Goal: Task Accomplishment & Management: Manage account settings

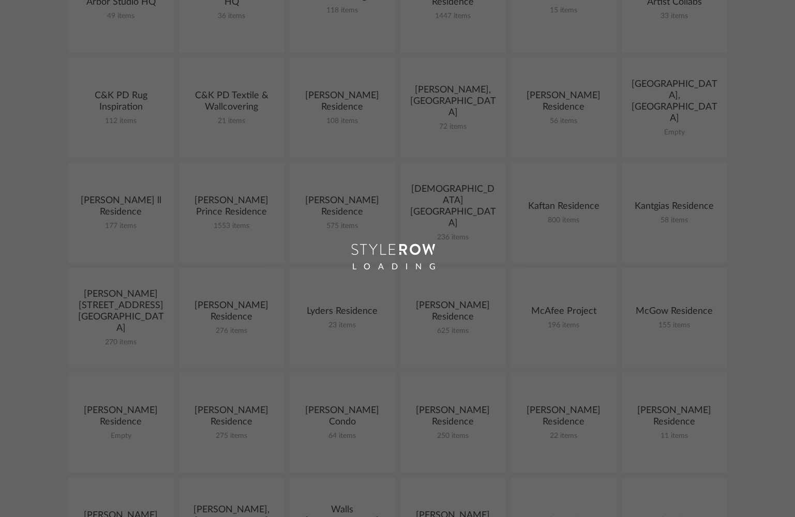
scroll to position [226, 0]
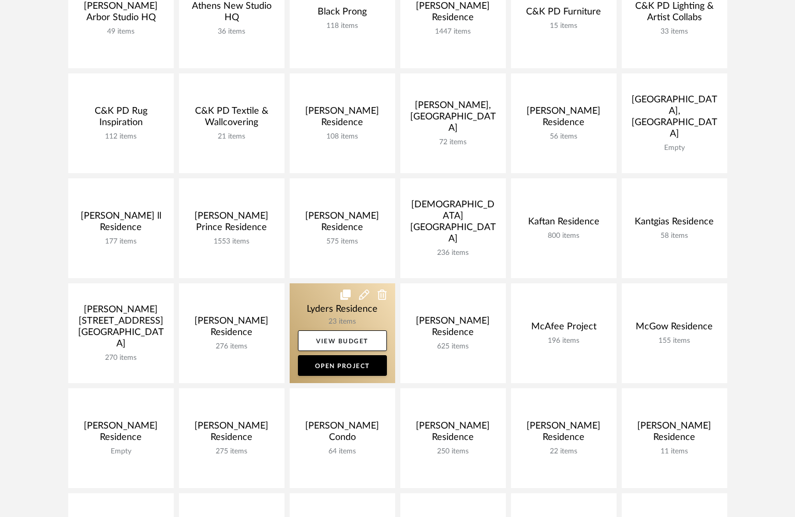
click at [316, 308] on link at bounding box center [342, 333] width 105 height 100
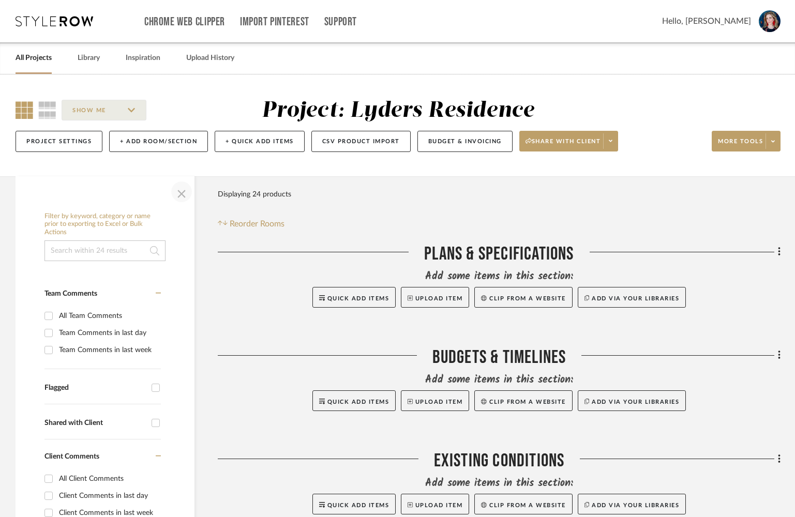
click at [183, 193] on span "button" at bounding box center [181, 191] width 25 height 25
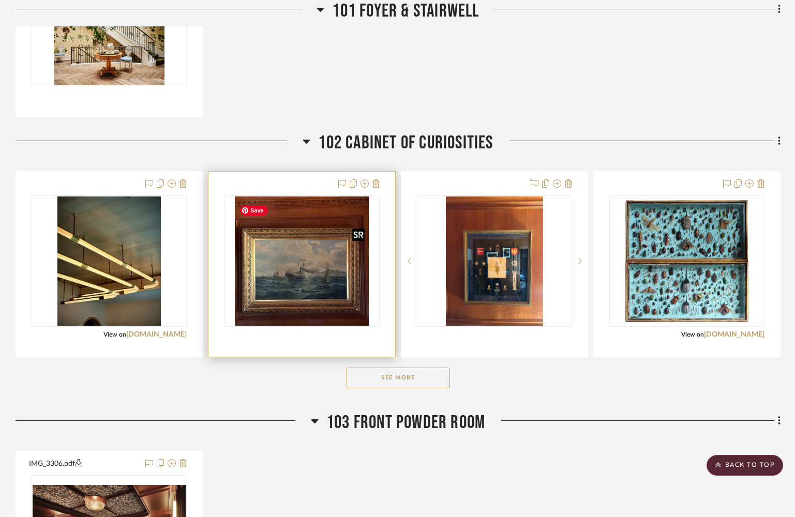
scroll to position [1005, 0]
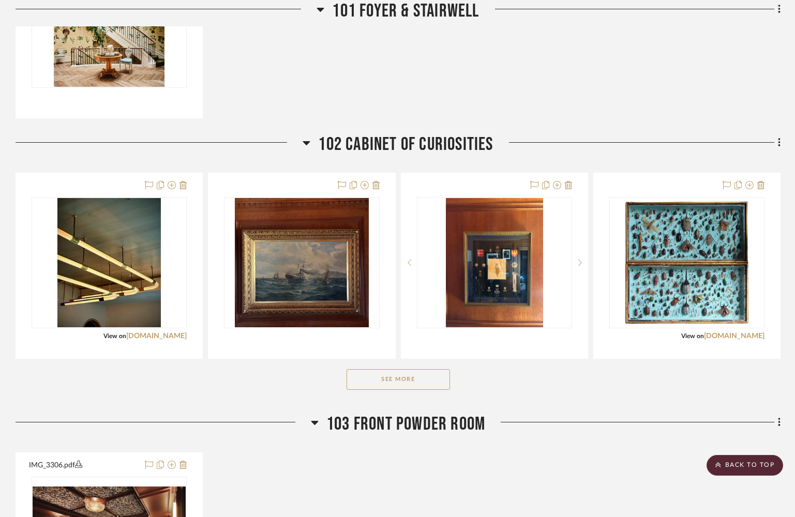
click at [408, 382] on button "See More" at bounding box center [397, 379] width 103 height 21
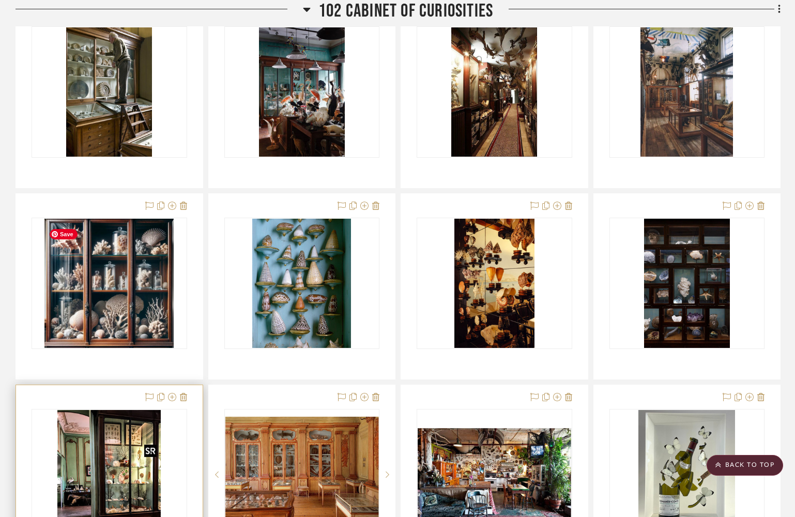
scroll to position [1365, 0]
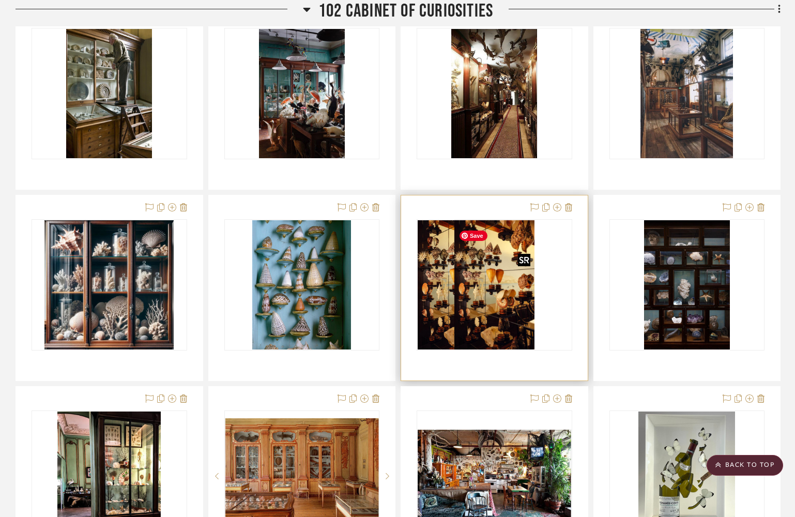
click at [485, 304] on div at bounding box center [495, 284] width 156 height 131
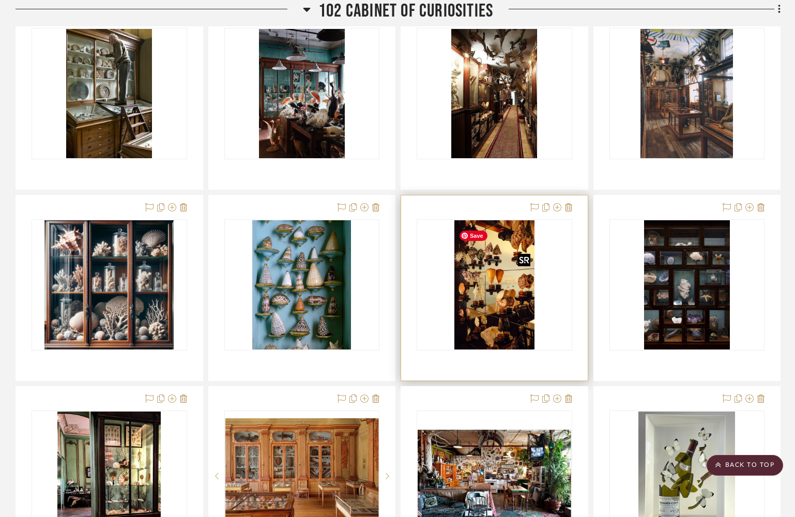
click at [490, 294] on img "0" at bounding box center [494, 284] width 80 height 129
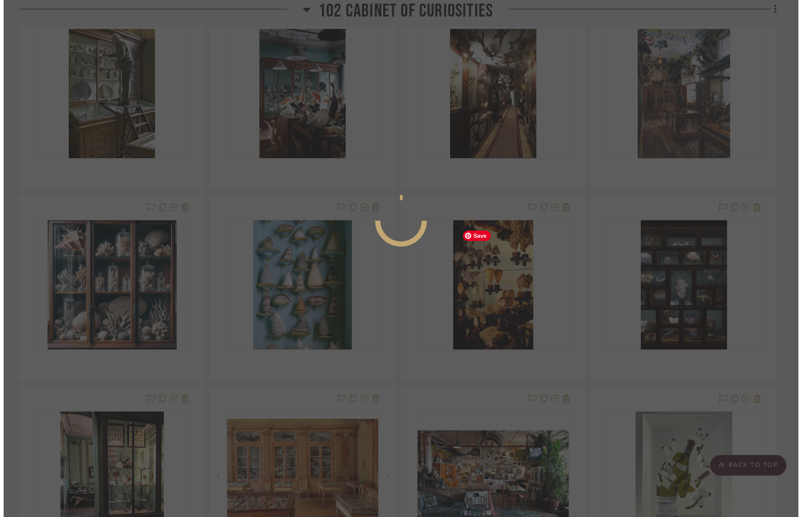
scroll to position [0, 0]
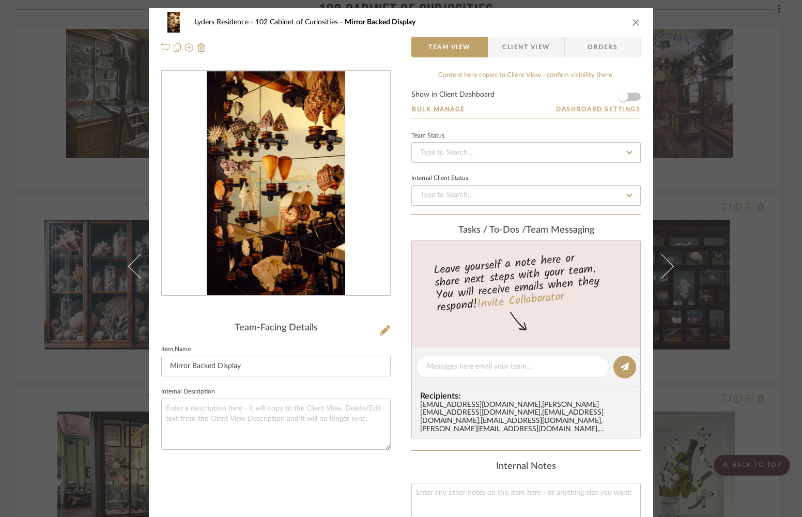
click at [625, 22] on icon "close" at bounding box center [636, 22] width 8 height 8
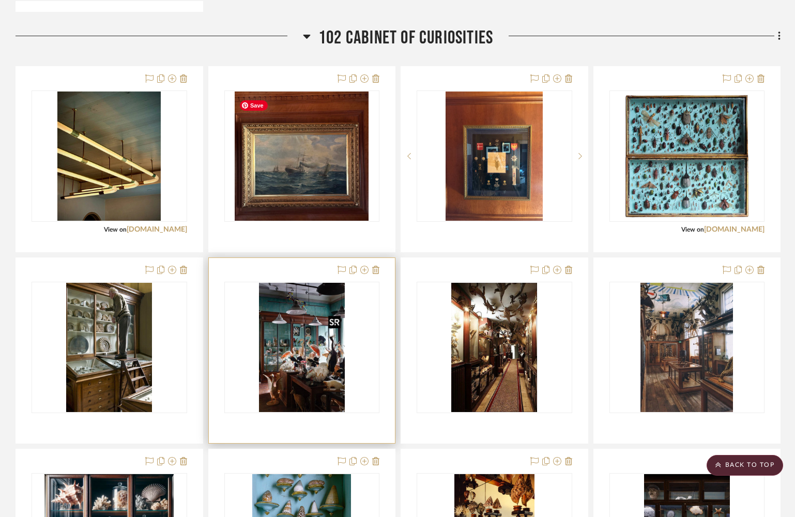
scroll to position [1111, 0]
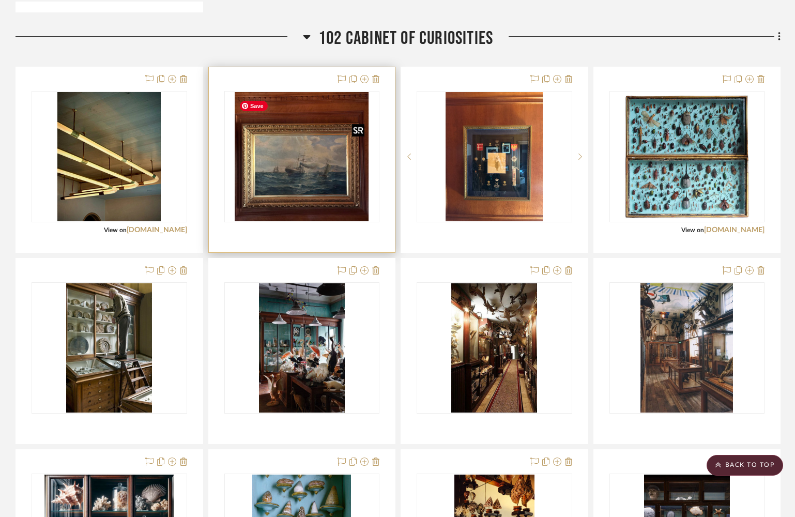
click at [289, 195] on img "0" at bounding box center [302, 156] width 134 height 129
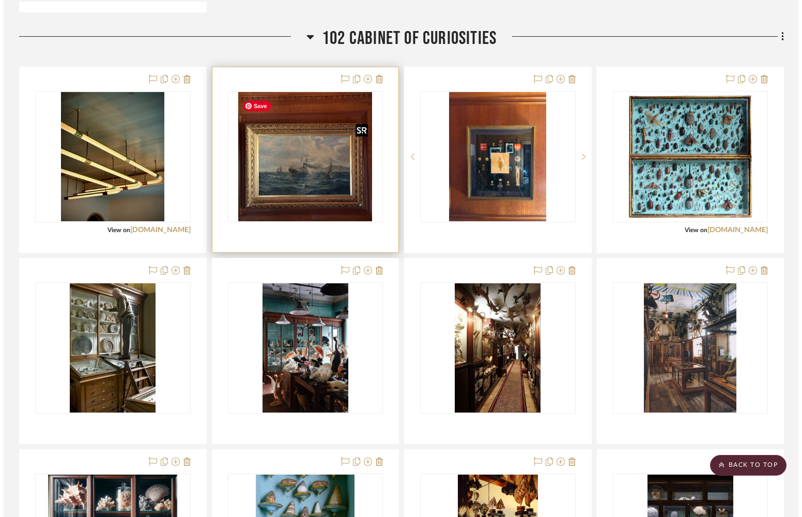
scroll to position [0, 0]
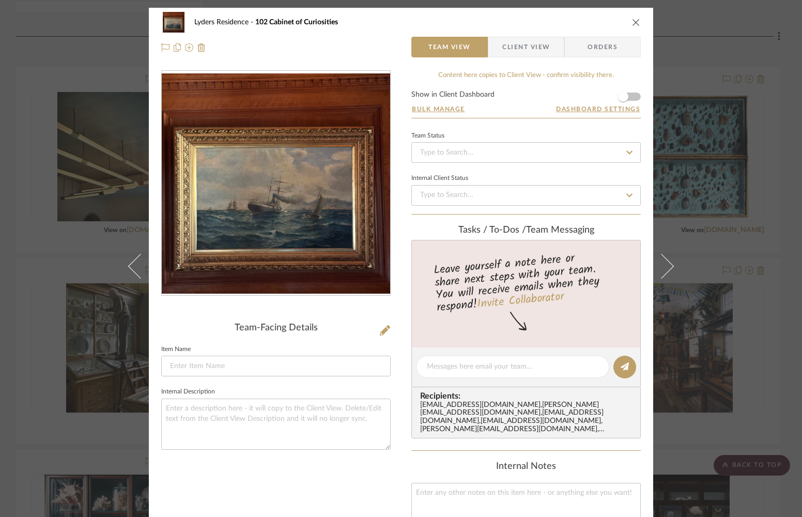
click at [625, 24] on icon "close" at bounding box center [636, 22] width 8 height 8
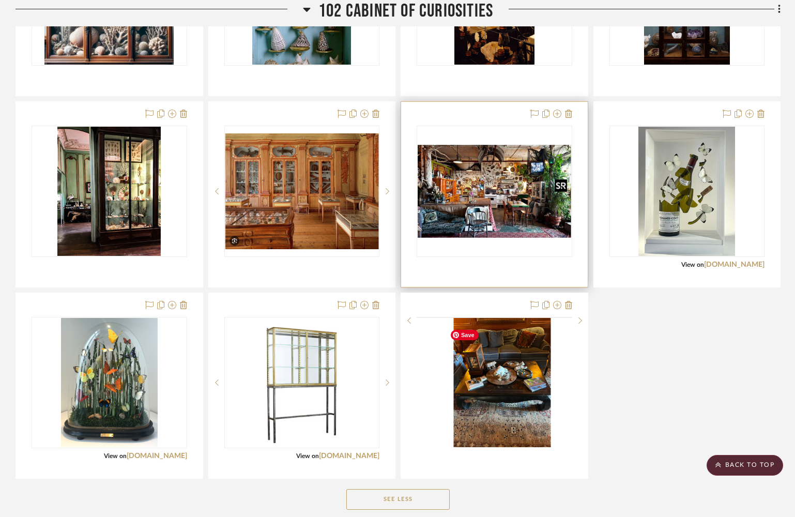
scroll to position [1649, 0]
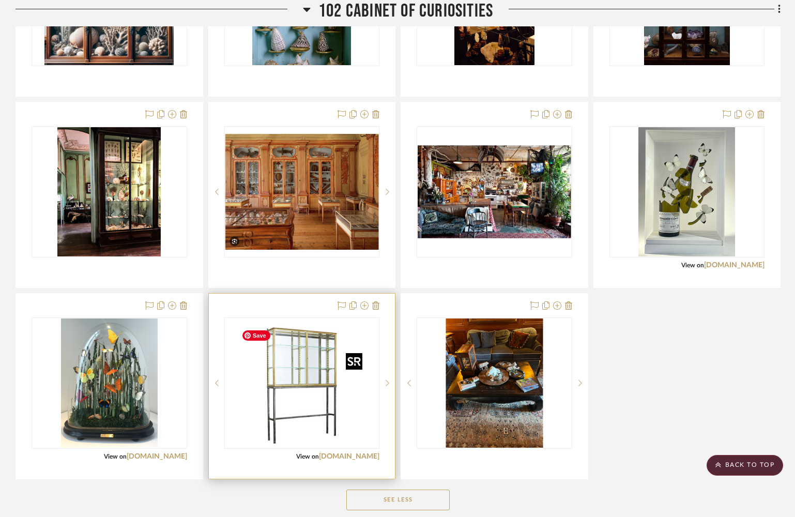
click at [310, 386] on img "0" at bounding box center [301, 382] width 129 height 129
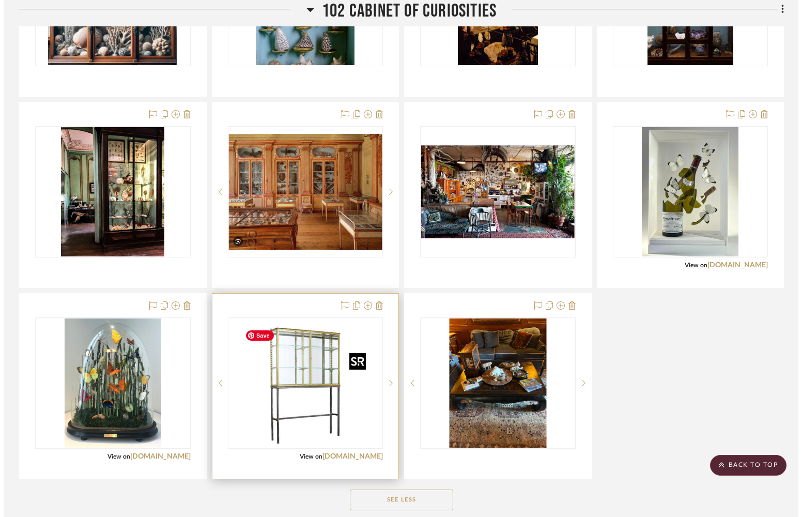
scroll to position [0, 0]
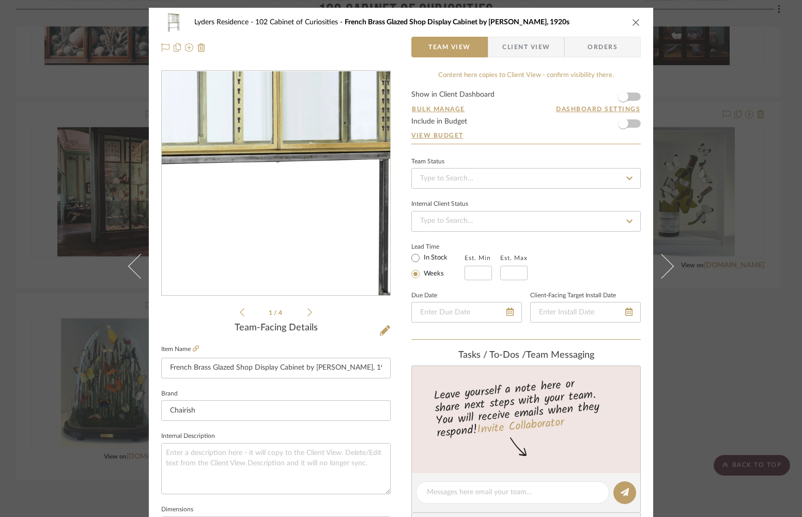
click at [281, 199] on img "0" at bounding box center [276, 183] width 224 height 224
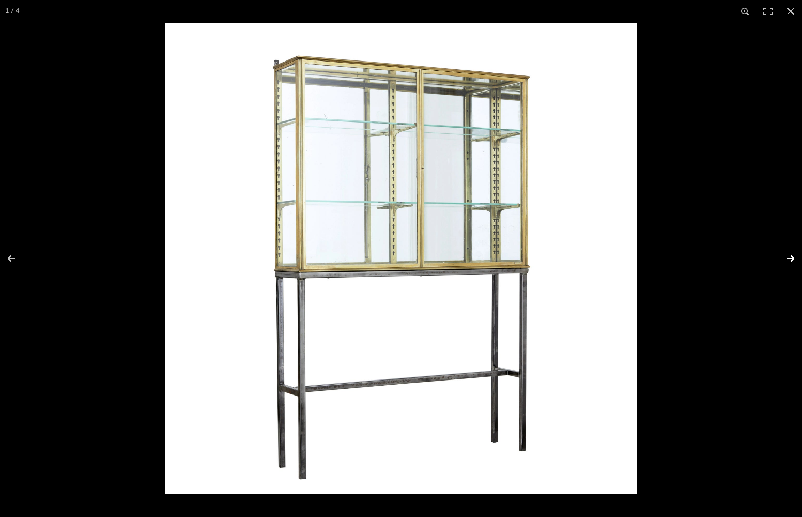
click at [625, 257] on button at bounding box center [784, 259] width 36 height 52
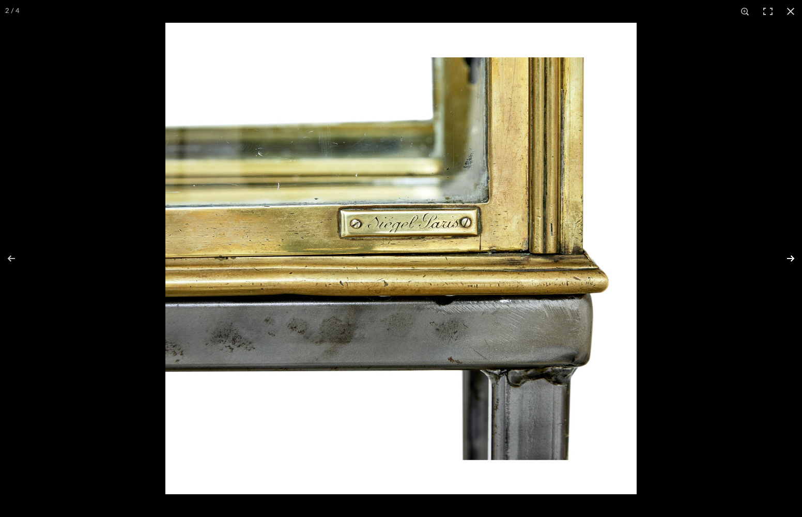
click at [625, 257] on button at bounding box center [784, 259] width 36 height 52
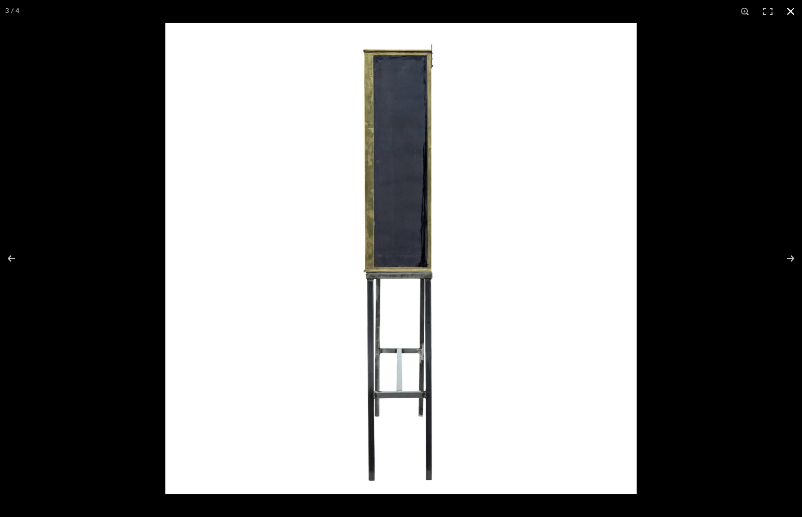
click at [625, 12] on button at bounding box center [791, 11] width 23 height 23
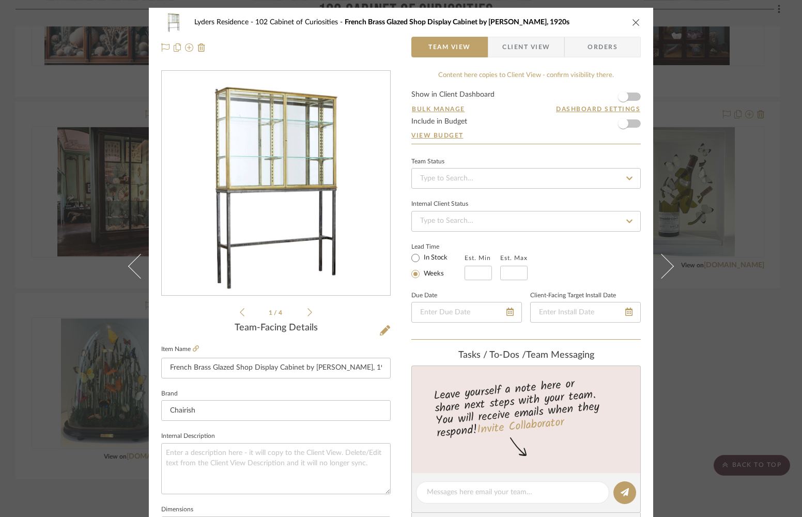
click at [625, 23] on icon "close" at bounding box center [636, 22] width 8 height 8
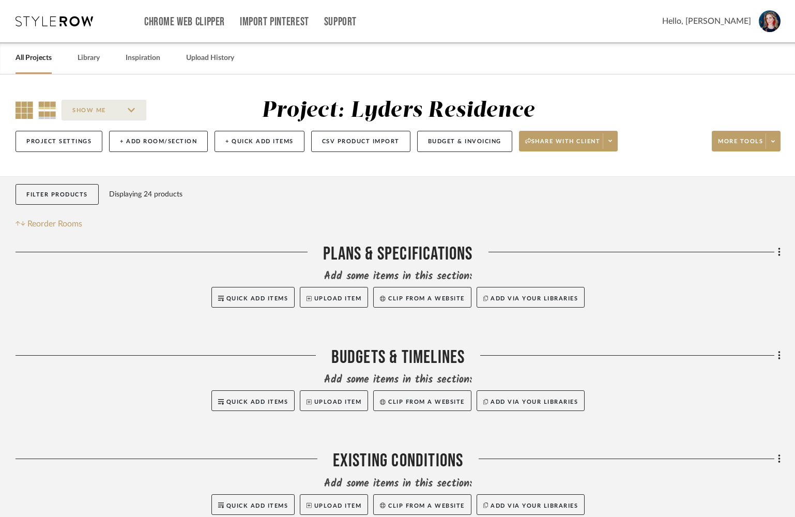
click at [49, 113] on icon at bounding box center [47, 110] width 18 height 18
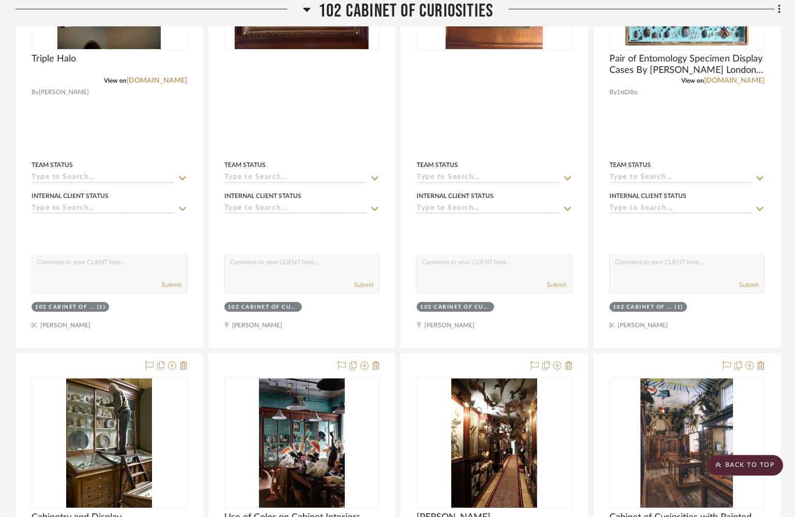
scroll to position [1944, 0]
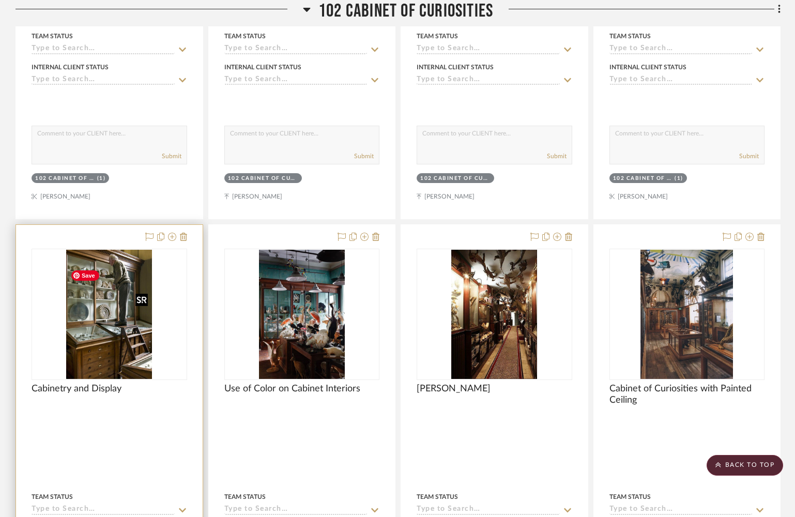
click at [77, 336] on img "0" at bounding box center [109, 314] width 86 height 129
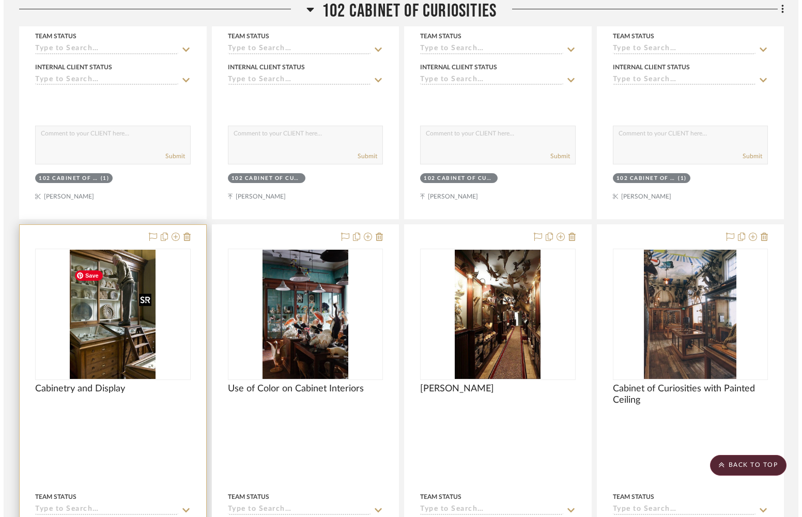
scroll to position [0, 0]
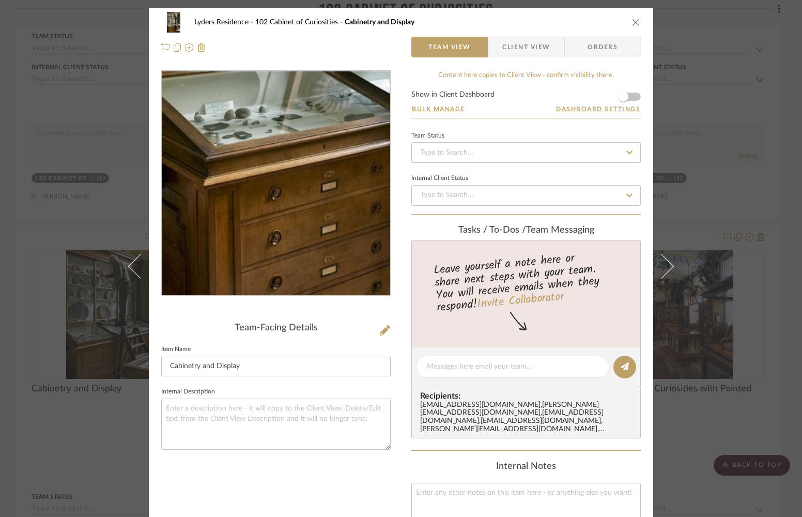
click at [239, 244] on img "0" at bounding box center [275, 183] width 149 height 224
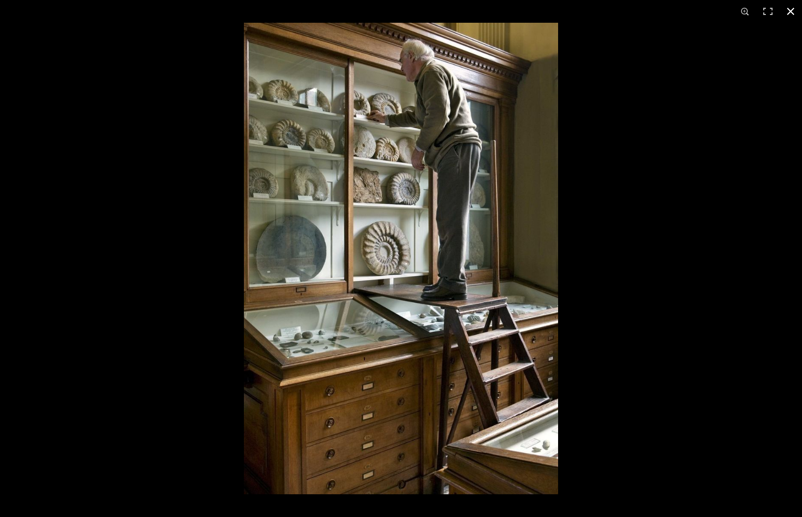
click at [625, 168] on div at bounding box center [645, 281] width 802 height 517
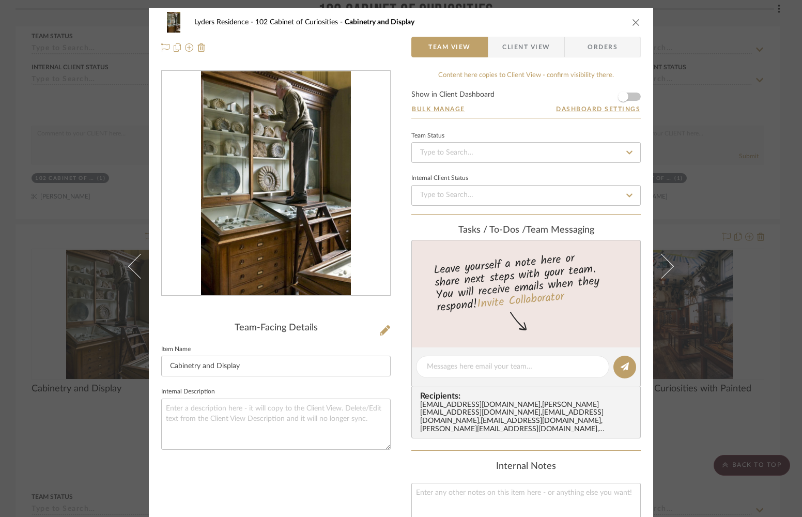
click at [625, 19] on icon "close" at bounding box center [636, 22] width 8 height 8
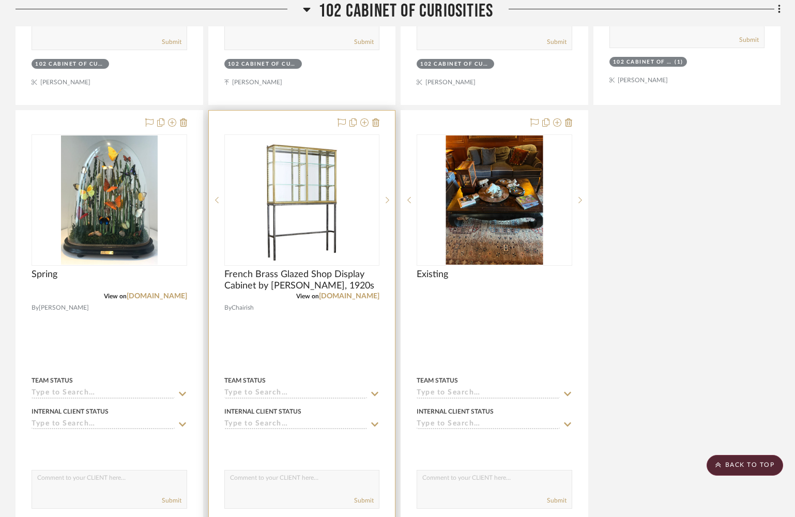
scroll to position [3443, 0]
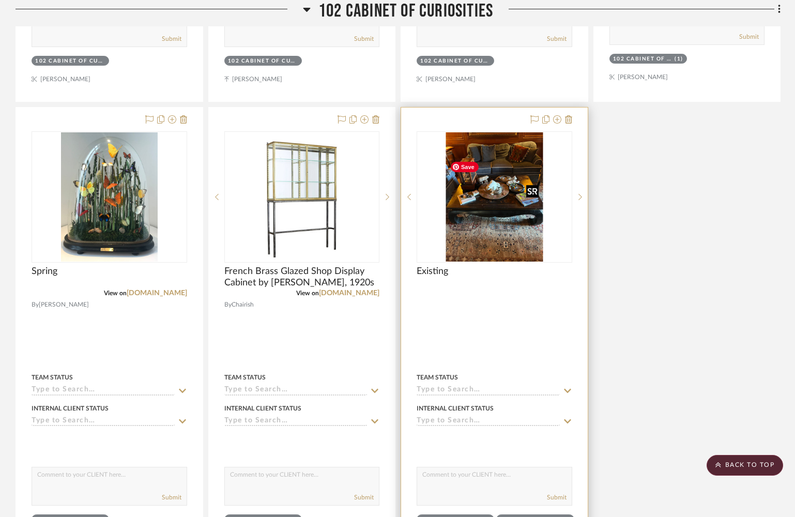
click at [472, 241] on img "0" at bounding box center [494, 196] width 97 height 129
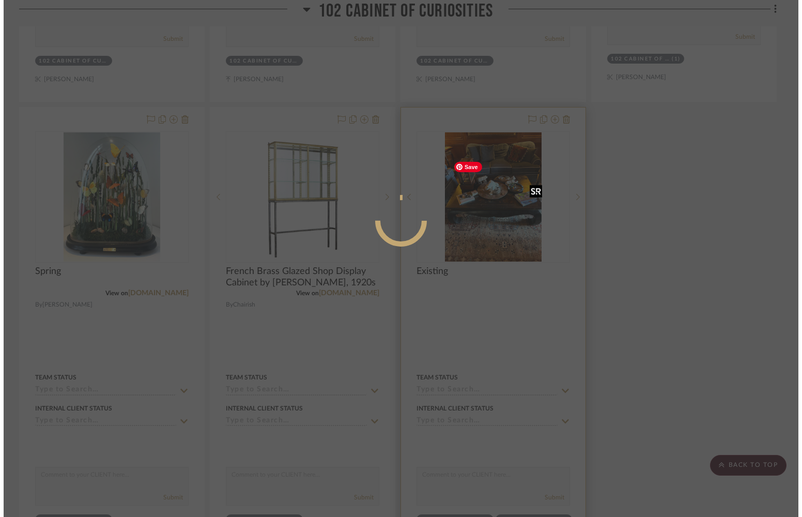
scroll to position [0, 0]
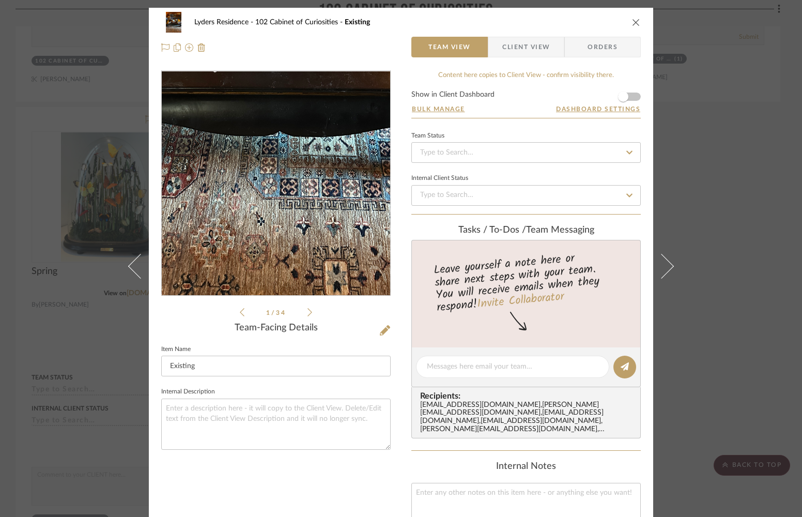
click at [272, 235] on img "0" at bounding box center [276, 183] width 168 height 224
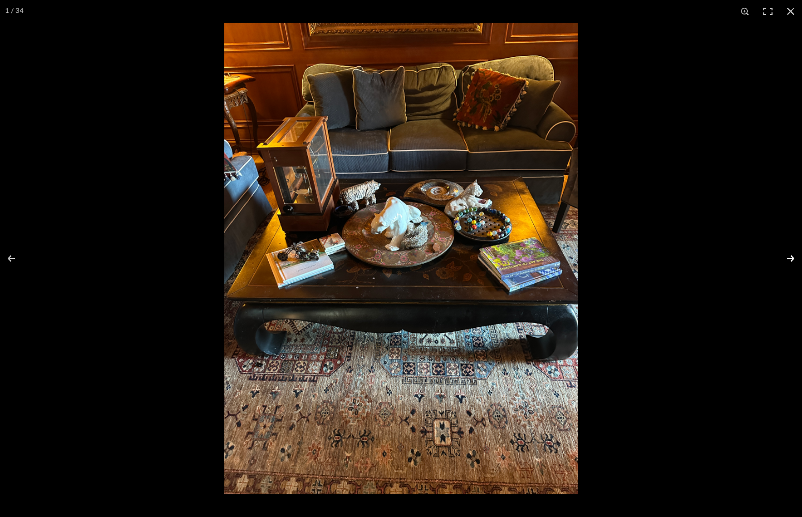
click at [625, 256] on button at bounding box center [784, 259] width 36 height 52
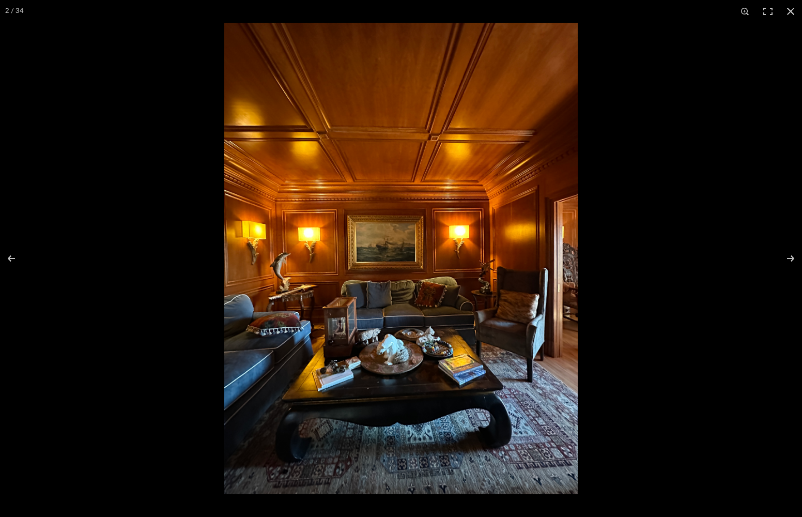
click at [625, 9] on button at bounding box center [791, 11] width 23 height 23
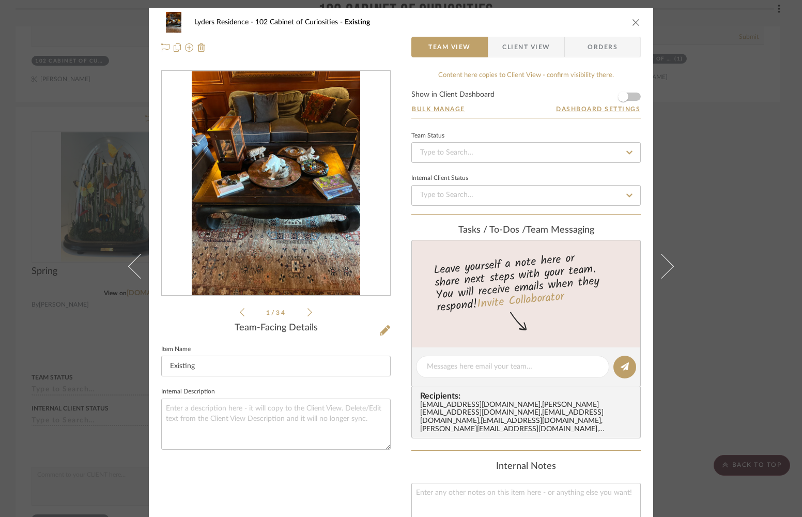
click at [625, 19] on icon "close" at bounding box center [636, 22] width 8 height 8
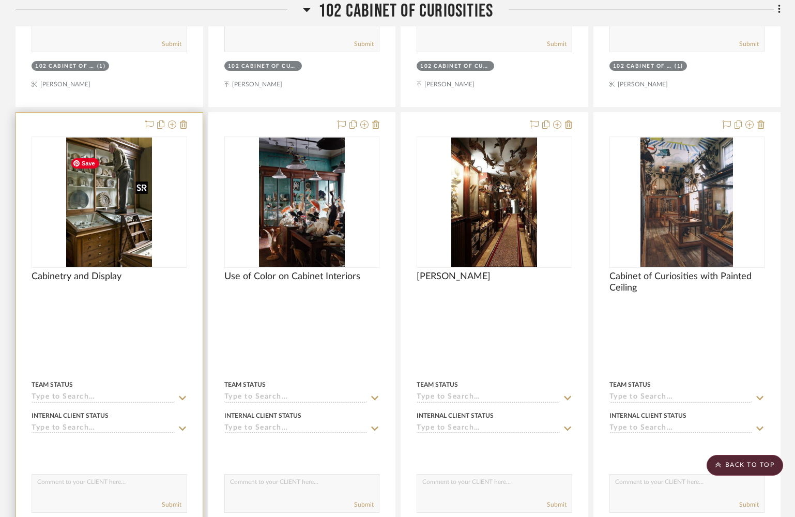
scroll to position [2057, 0]
click at [93, 235] on img "0" at bounding box center [109, 201] width 86 height 129
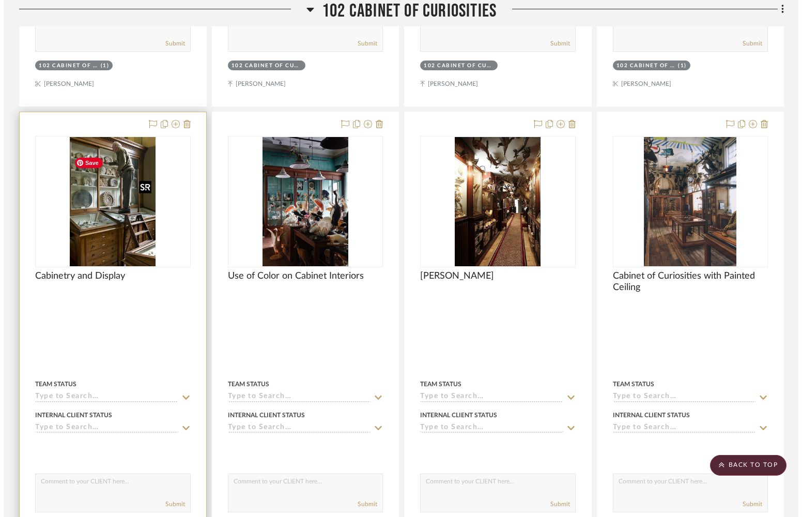
scroll to position [0, 0]
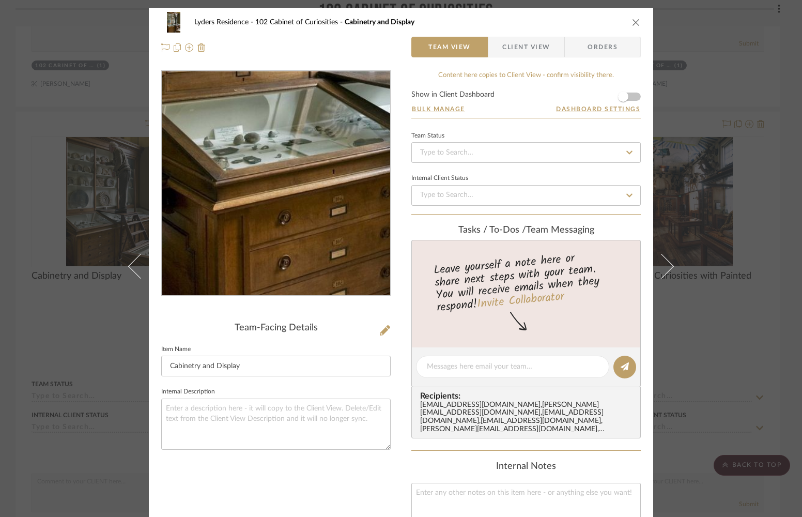
click at [229, 235] on img "0" at bounding box center [275, 183] width 149 height 224
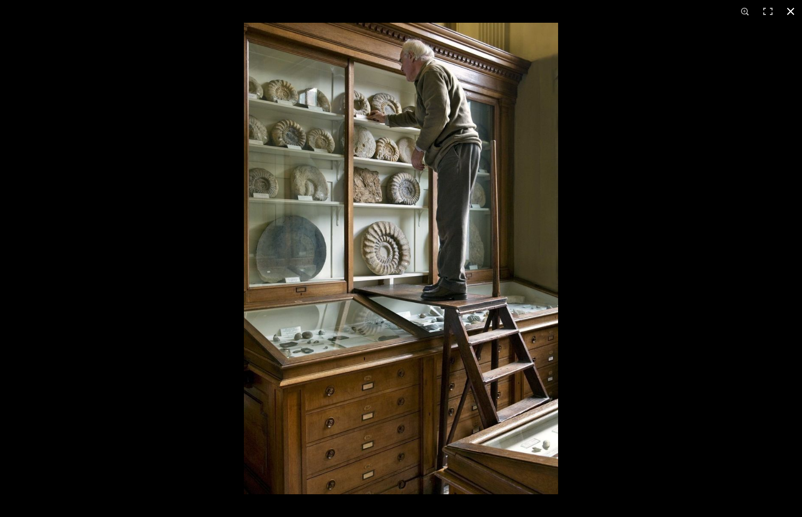
click at [625, 9] on button at bounding box center [791, 11] width 23 height 23
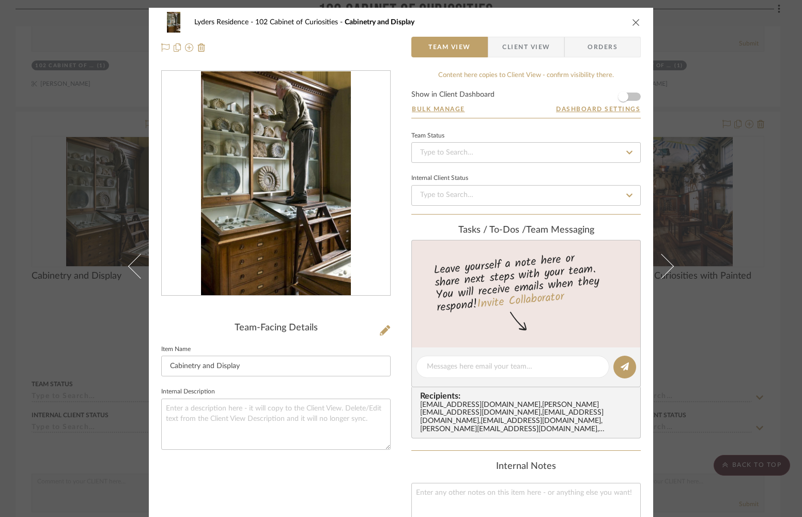
click at [625, 23] on icon "close" at bounding box center [636, 22] width 8 height 8
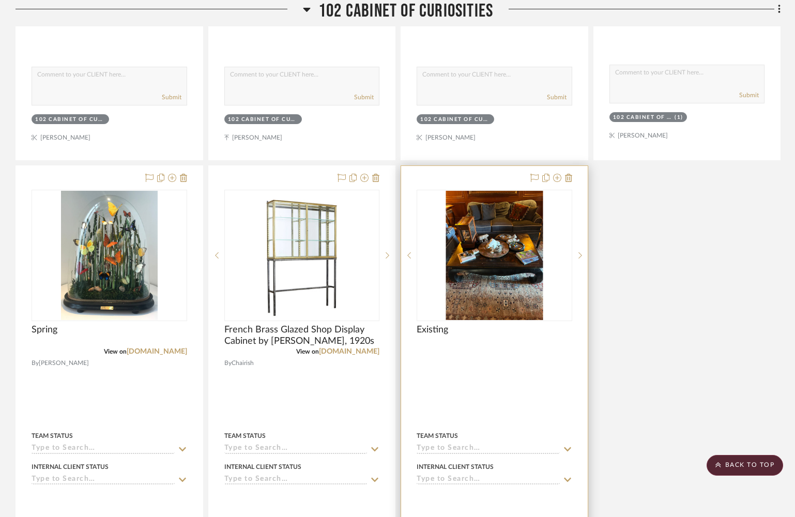
scroll to position [3388, 0]
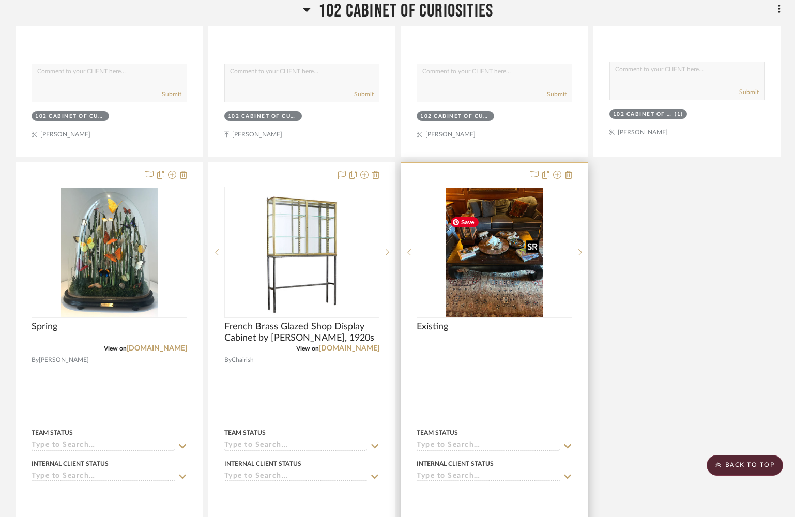
click at [520, 264] on img "0" at bounding box center [494, 252] width 97 height 129
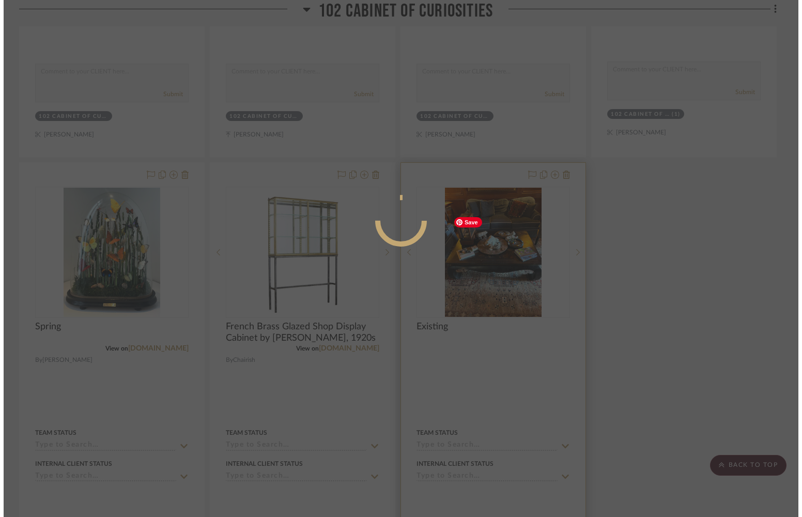
scroll to position [0, 0]
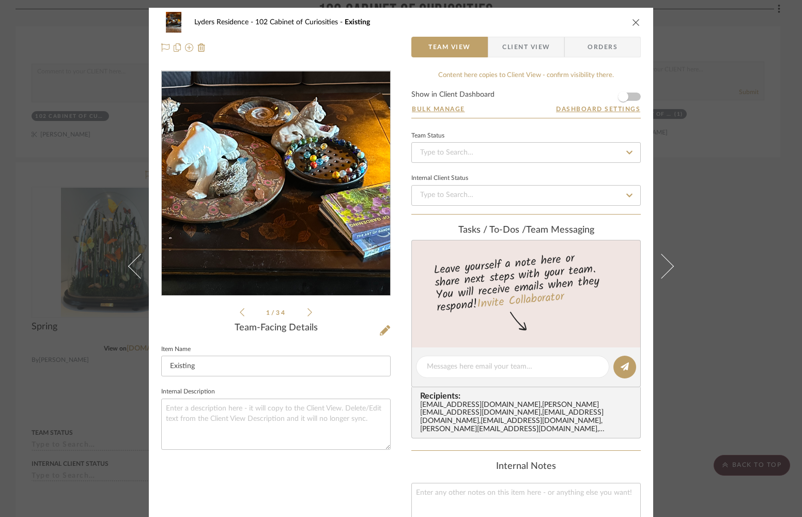
click at [295, 175] on img "0" at bounding box center [276, 183] width 168 height 224
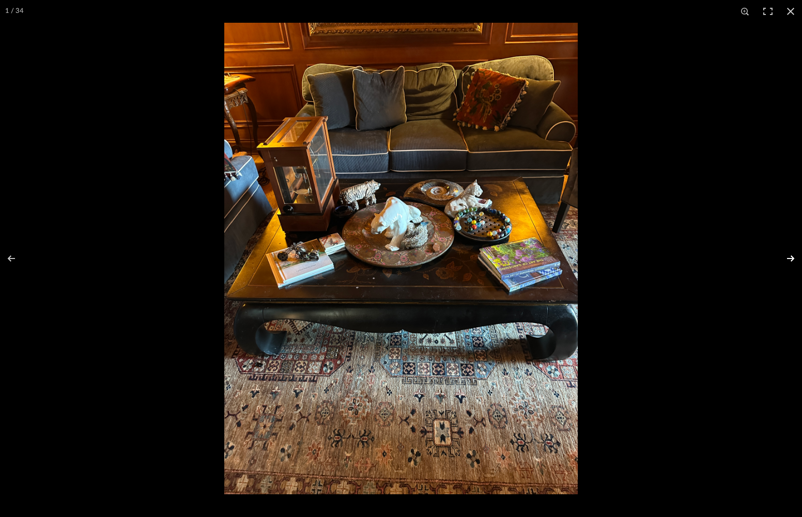
click at [625, 263] on button at bounding box center [784, 259] width 36 height 52
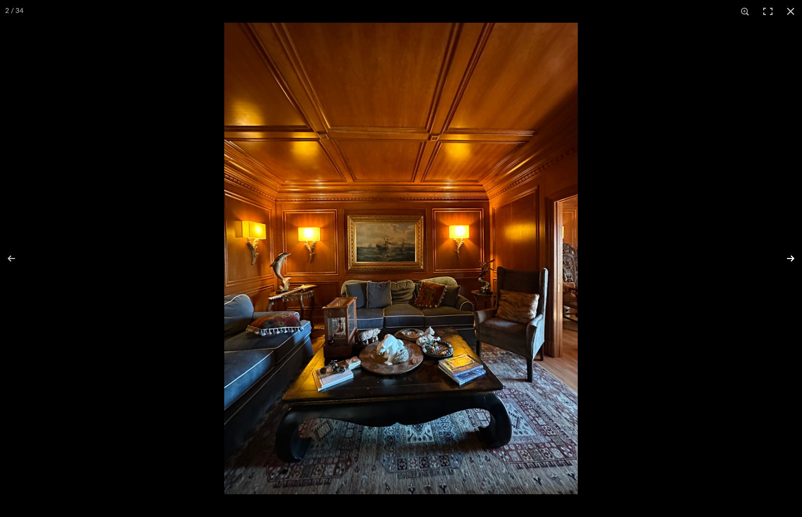
click at [625, 256] on button at bounding box center [784, 259] width 36 height 52
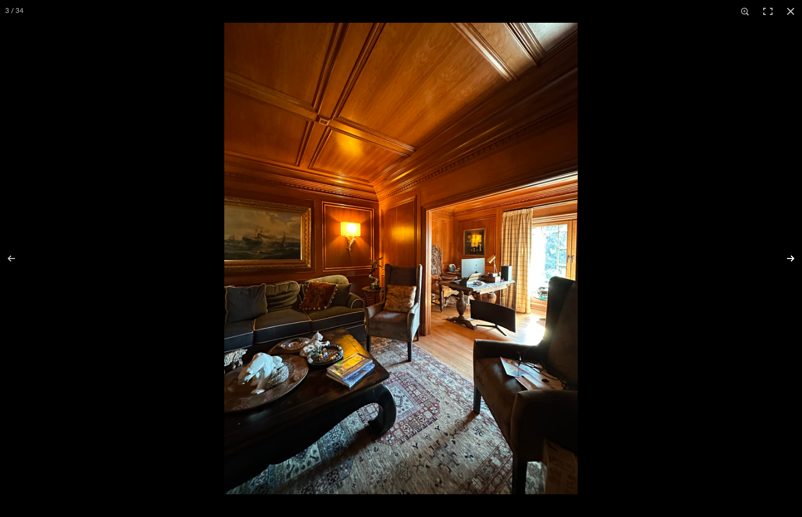
click at [625, 256] on button at bounding box center [784, 259] width 36 height 52
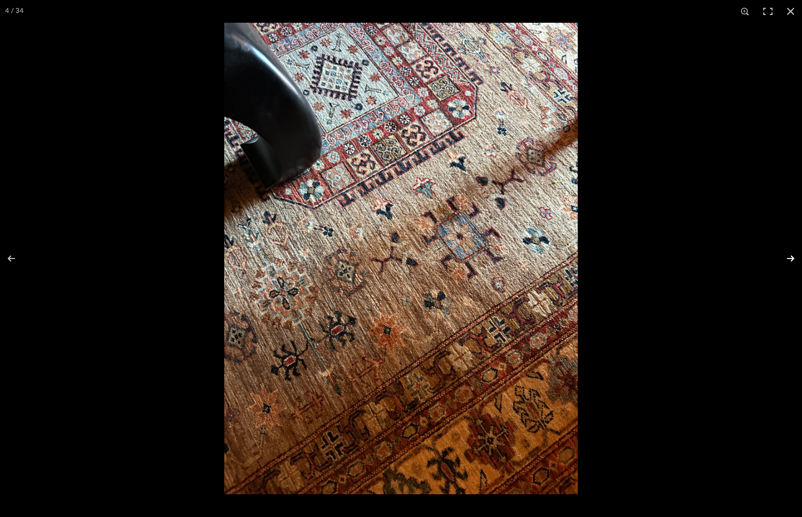
click at [625, 256] on button at bounding box center [784, 259] width 36 height 52
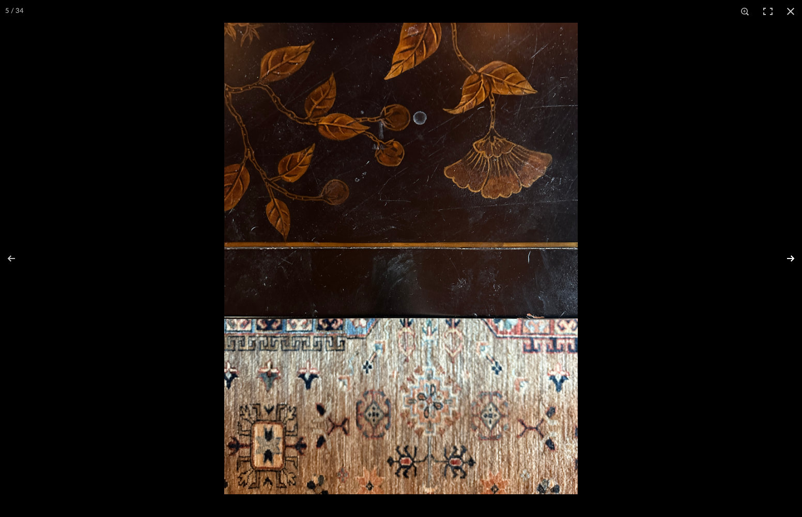
click at [625, 256] on button at bounding box center [784, 259] width 36 height 52
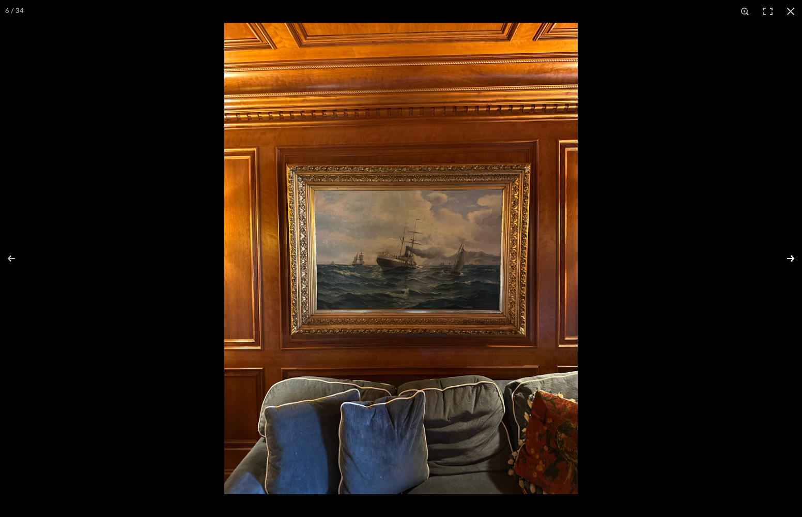
click at [625, 256] on button at bounding box center [784, 259] width 36 height 52
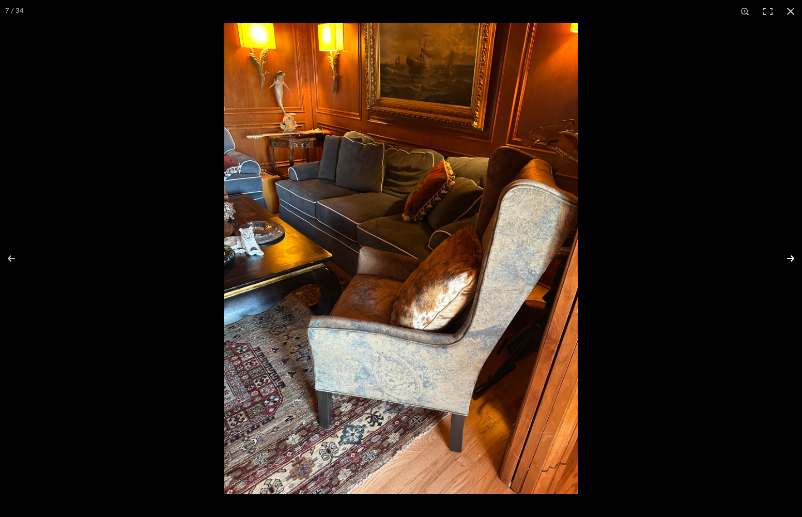
click at [625, 256] on button at bounding box center [784, 259] width 36 height 52
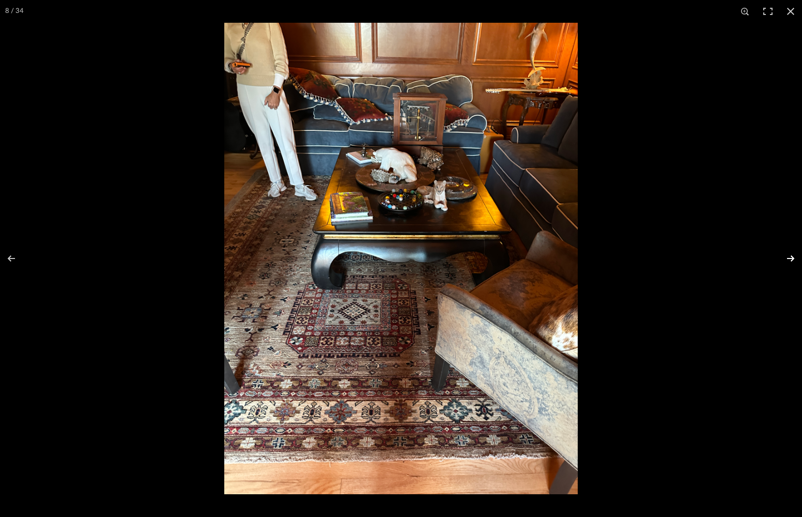
click at [625, 256] on button at bounding box center [784, 259] width 36 height 52
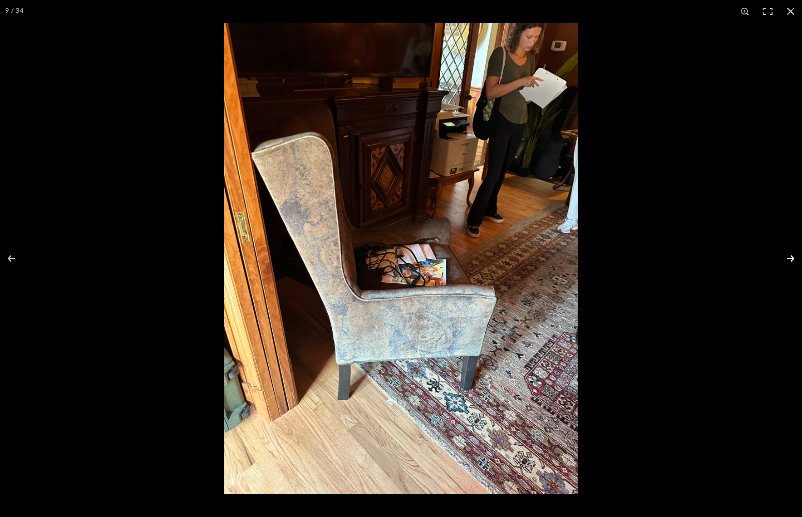
click at [625, 257] on button at bounding box center [784, 259] width 36 height 52
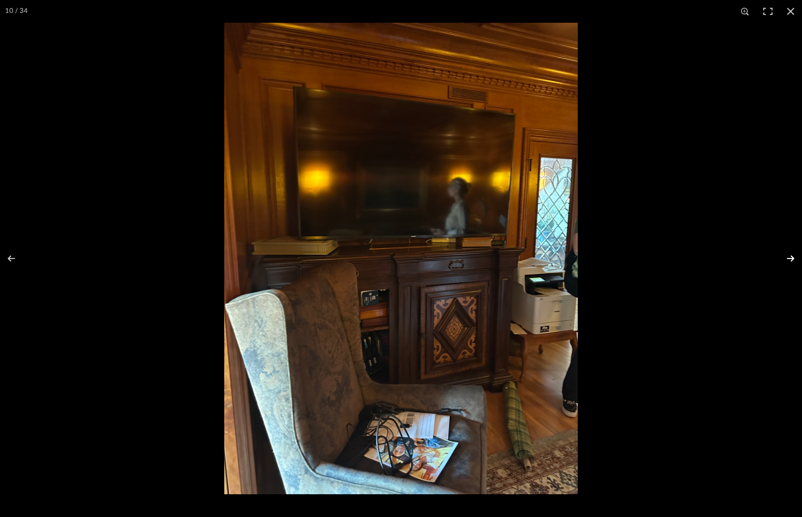
click at [625, 256] on button at bounding box center [784, 259] width 36 height 52
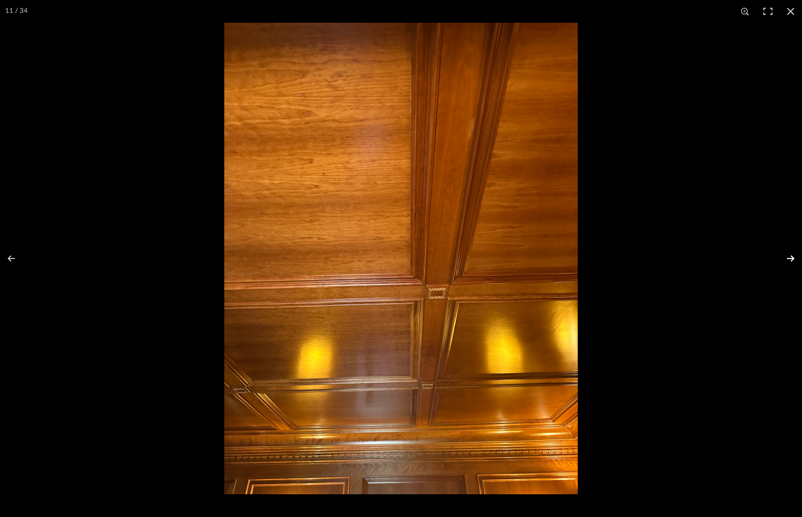
click at [625, 256] on button at bounding box center [784, 259] width 36 height 52
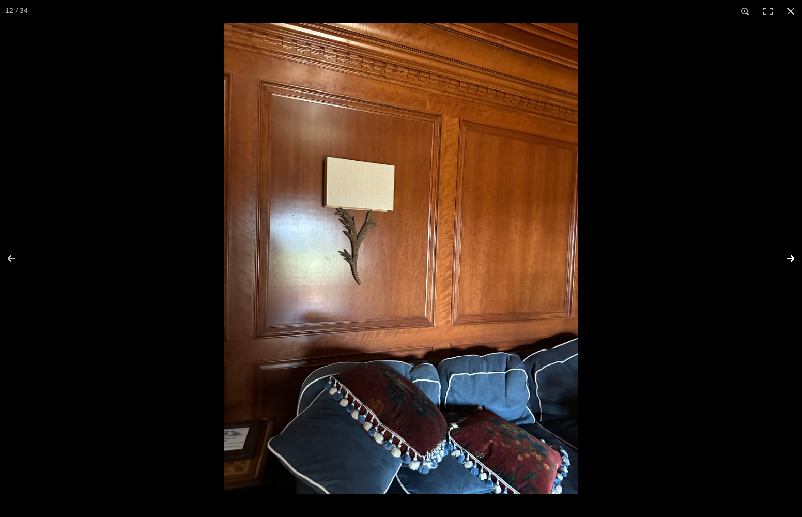
click at [625, 258] on button at bounding box center [784, 259] width 36 height 52
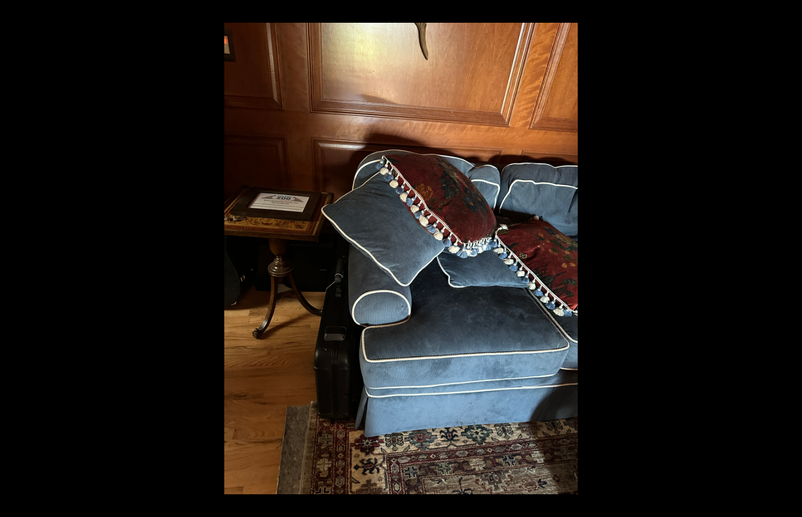
click at [625, 258] on button at bounding box center [784, 259] width 36 height 52
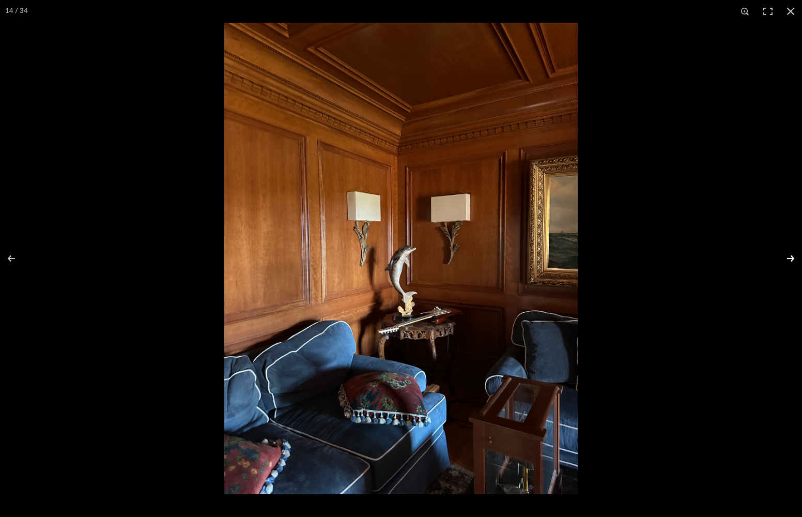
click at [625, 255] on button at bounding box center [784, 259] width 36 height 52
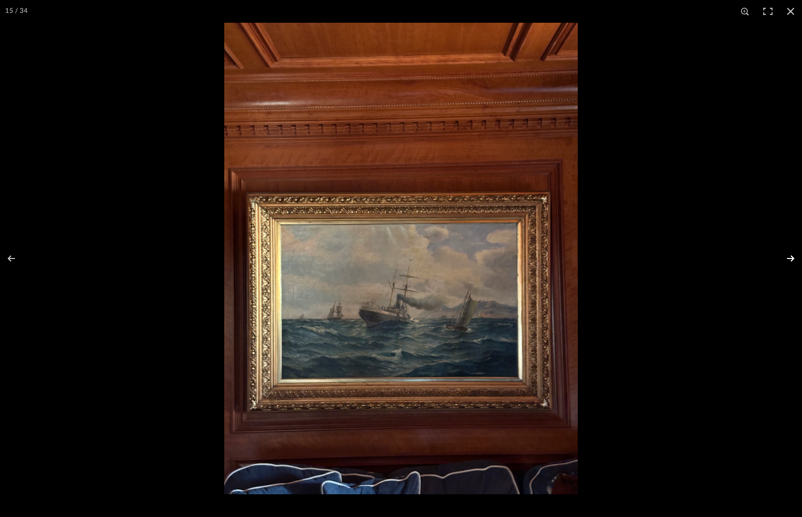
click at [625, 260] on button at bounding box center [784, 259] width 36 height 52
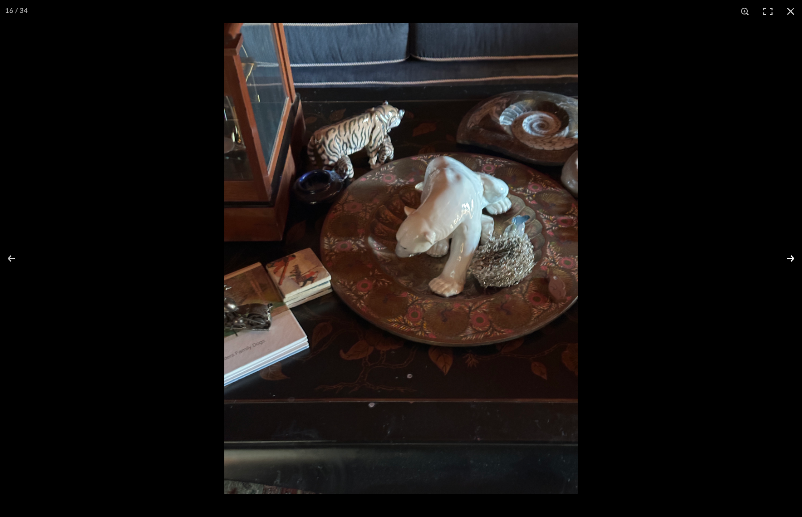
click at [625, 260] on button at bounding box center [784, 259] width 36 height 52
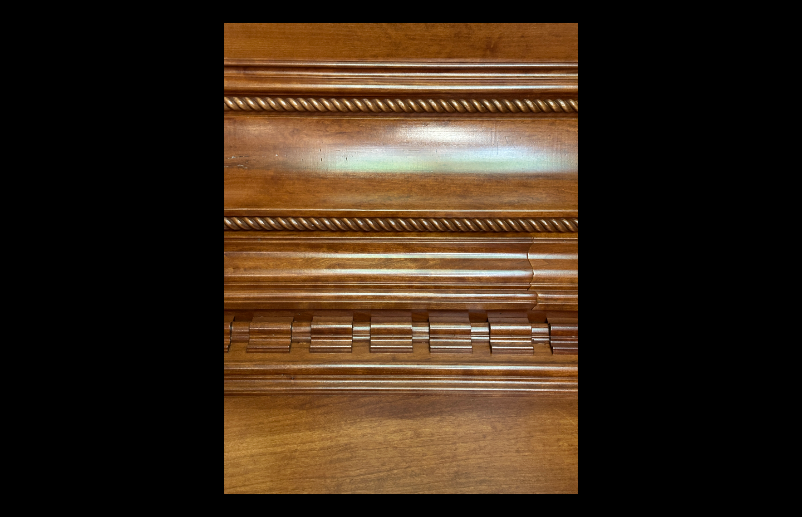
click at [625, 258] on button at bounding box center [784, 259] width 36 height 52
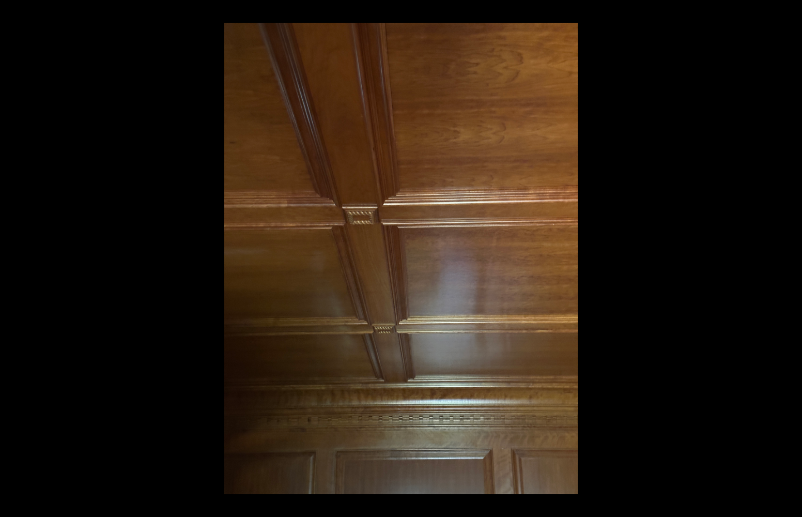
click at [625, 258] on button at bounding box center [784, 259] width 36 height 52
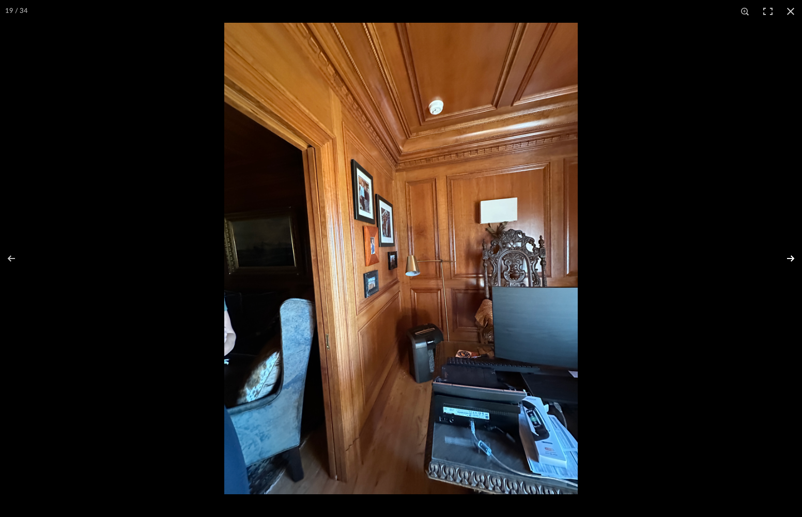
click at [625, 260] on button at bounding box center [784, 259] width 36 height 52
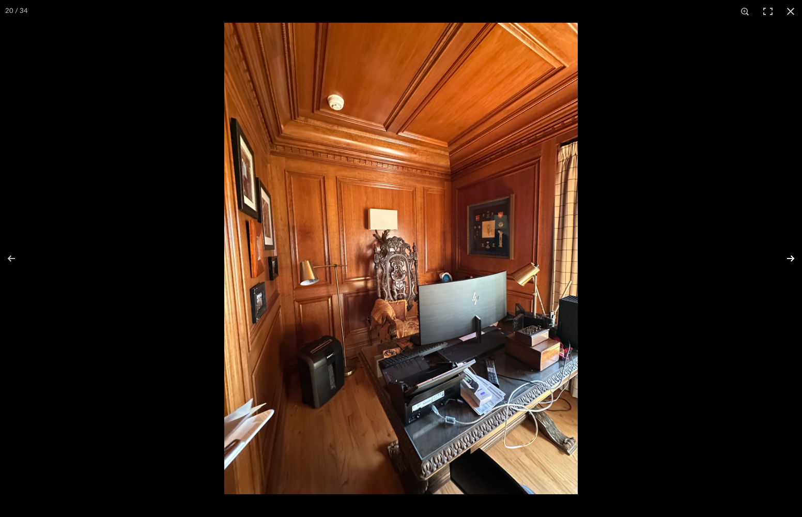
click at [625, 257] on button at bounding box center [784, 259] width 36 height 52
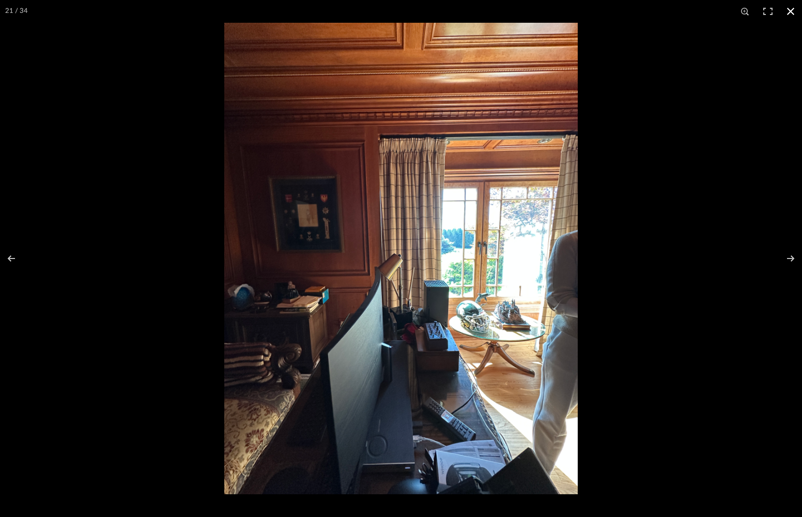
click at [625, 13] on button at bounding box center [791, 11] width 23 height 23
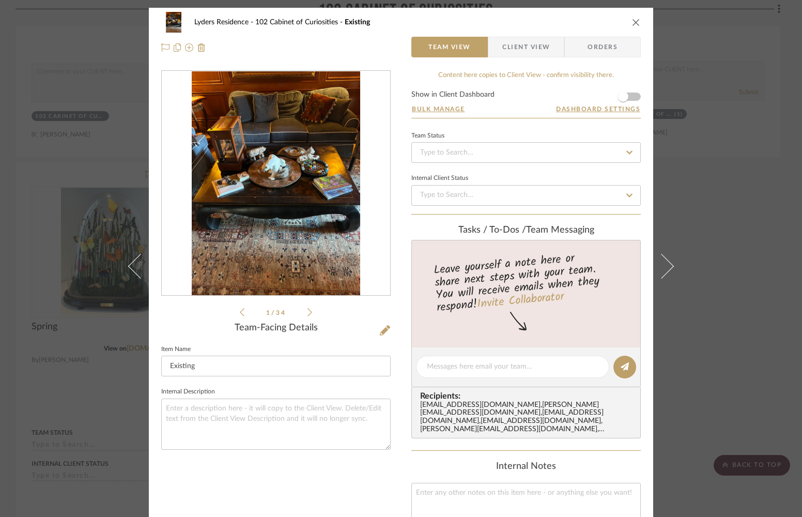
click at [625, 22] on icon "close" at bounding box center [636, 22] width 8 height 8
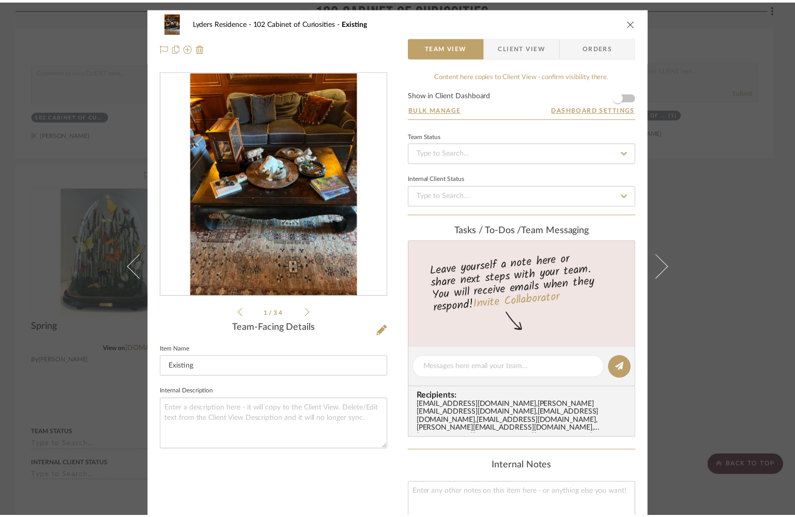
scroll to position [3388, 0]
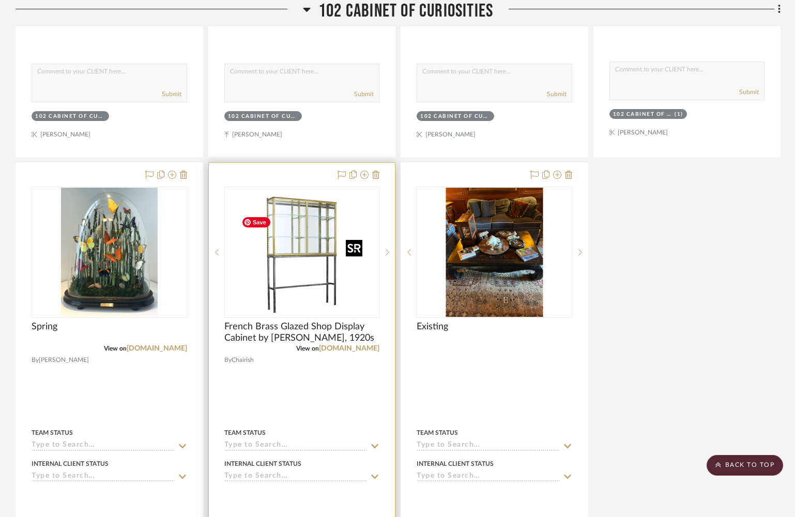
click at [299, 274] on img "0" at bounding box center [301, 252] width 129 height 129
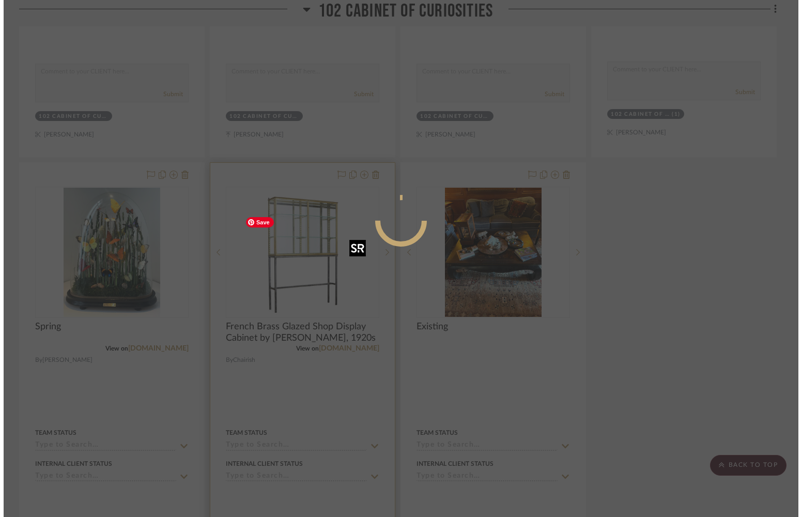
scroll to position [0, 0]
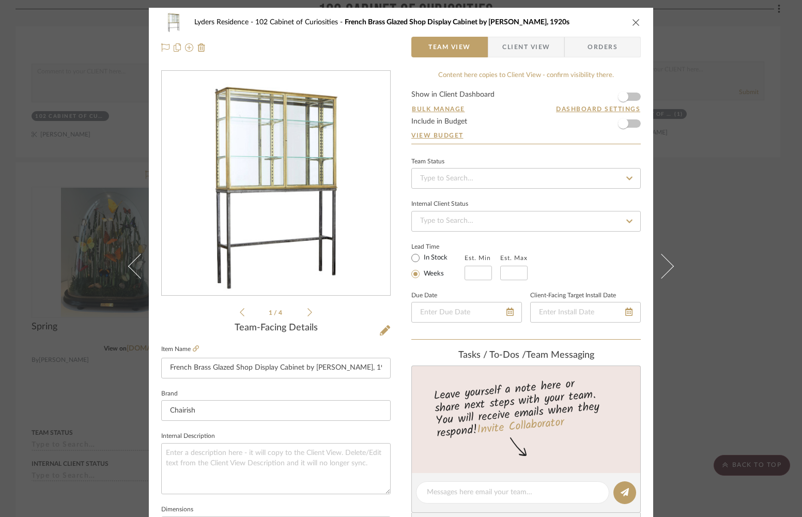
click at [320, 194] on img "0" at bounding box center [276, 183] width 224 height 224
click at [625, 24] on icon "close" at bounding box center [636, 22] width 8 height 8
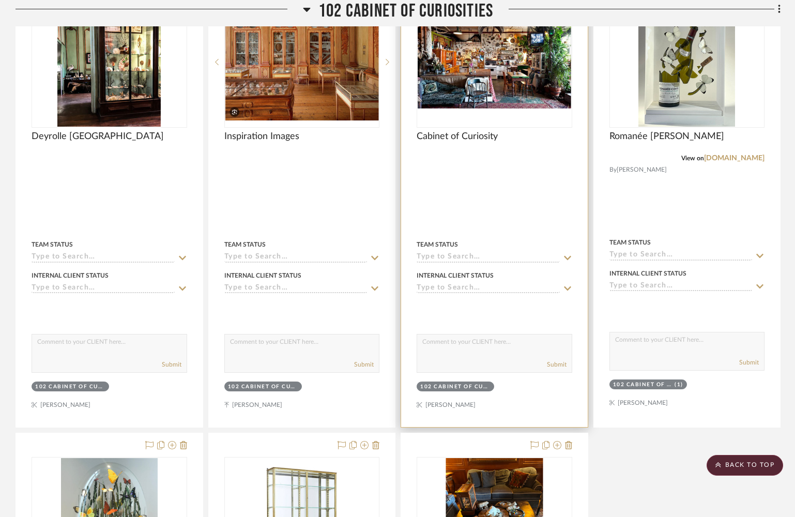
scroll to position [3120, 0]
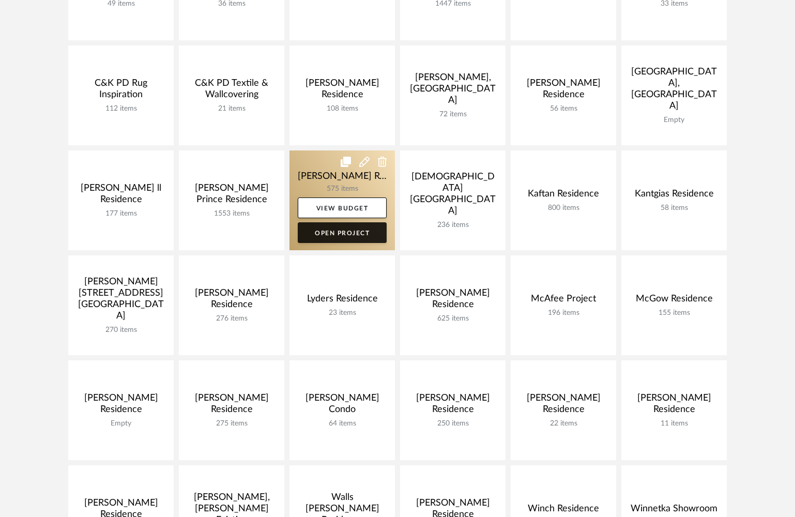
scroll to position [257, 0]
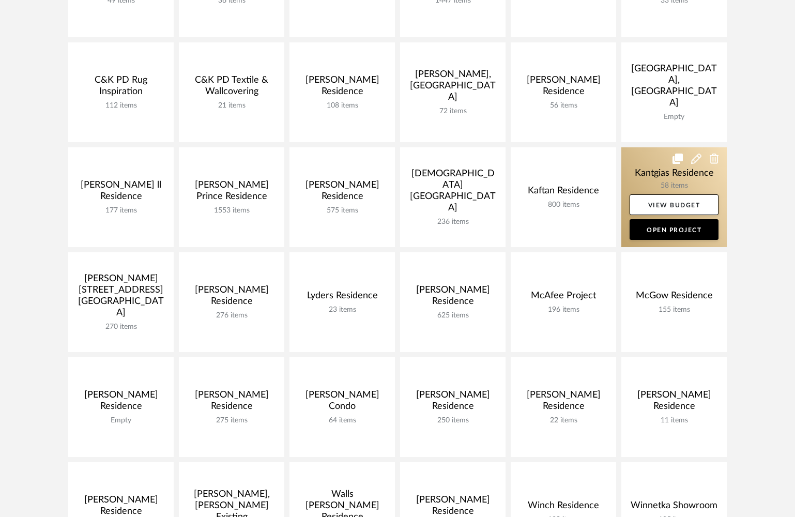
click at [625, 166] on link at bounding box center [673, 197] width 105 height 100
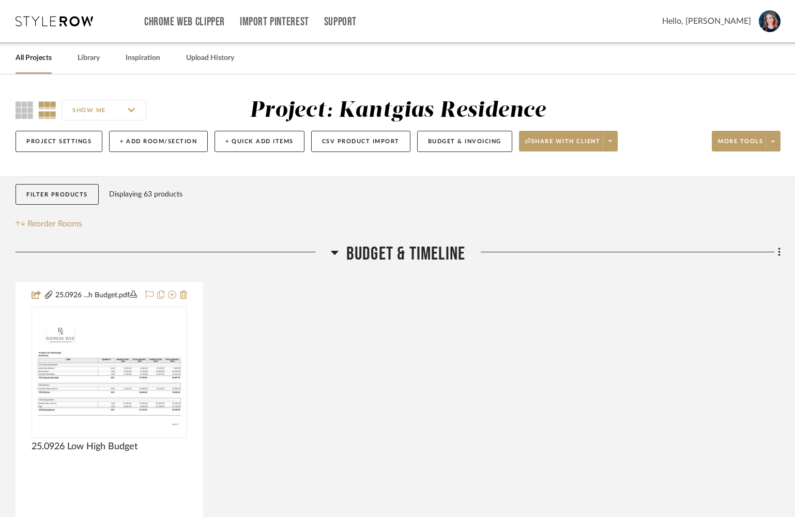
drag, startPoint x: 24, startPoint y: 115, endPoint x: 42, endPoint y: 124, distance: 19.7
click at [24, 115] on icon at bounding box center [25, 110] width 18 height 18
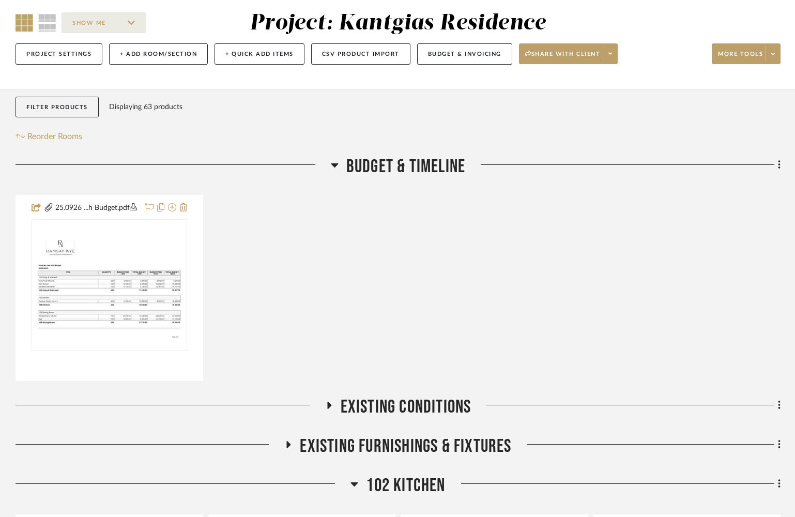
scroll to position [65, 0]
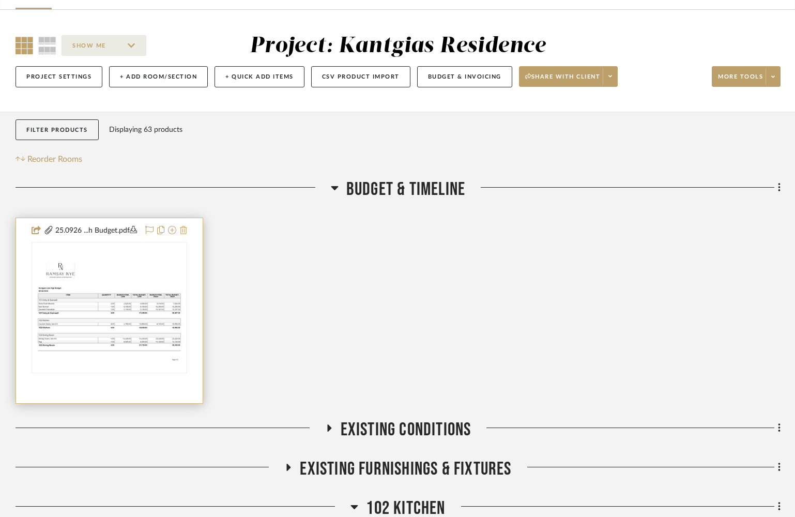
click at [182, 234] on icon at bounding box center [183, 230] width 7 height 8
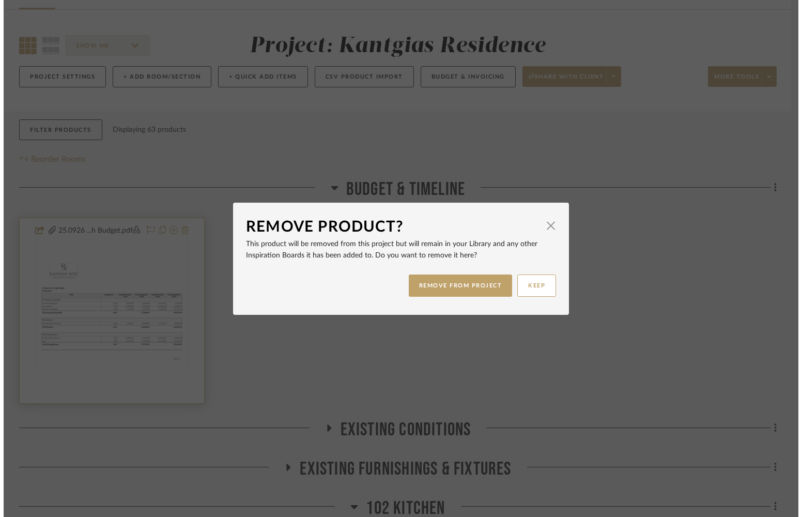
scroll to position [0, 0]
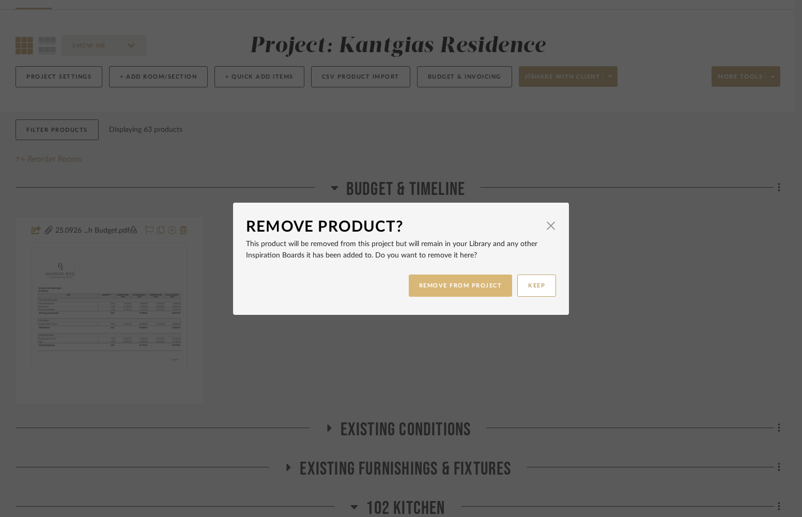
click at [483, 286] on button "REMOVE FROM PROJECT" at bounding box center [461, 286] width 104 height 22
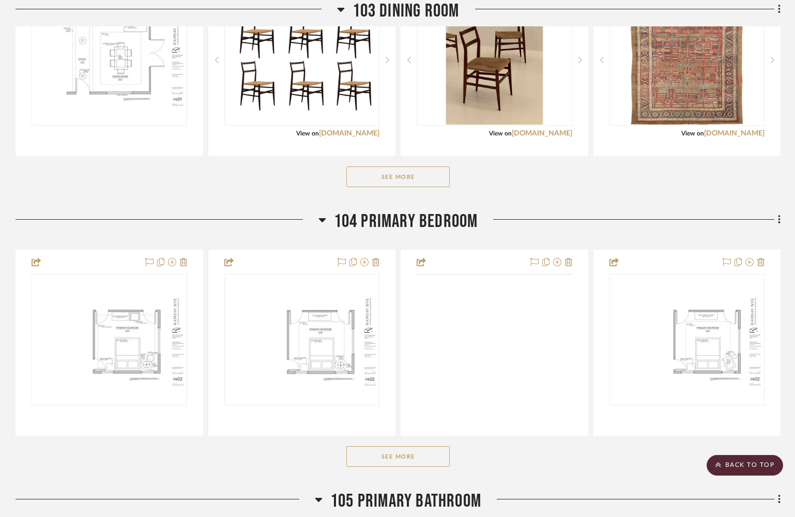
scroll to position [1104, 0]
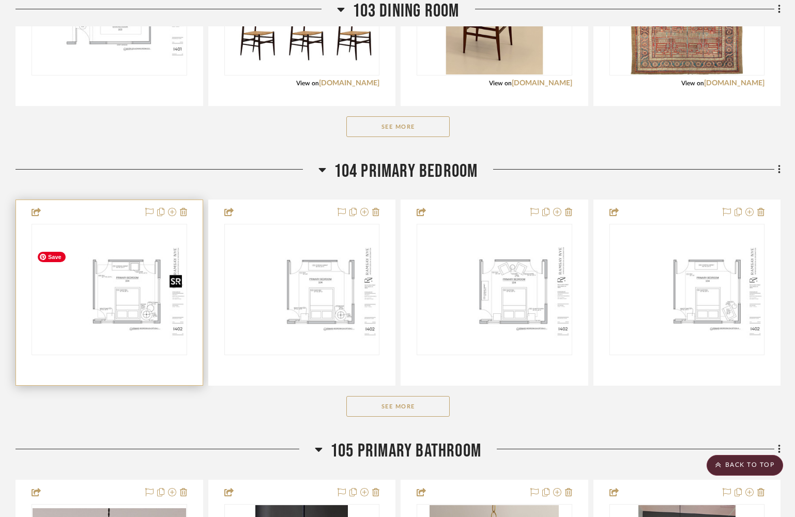
click at [135, 301] on img "0" at bounding box center [110, 289] width 154 height 99
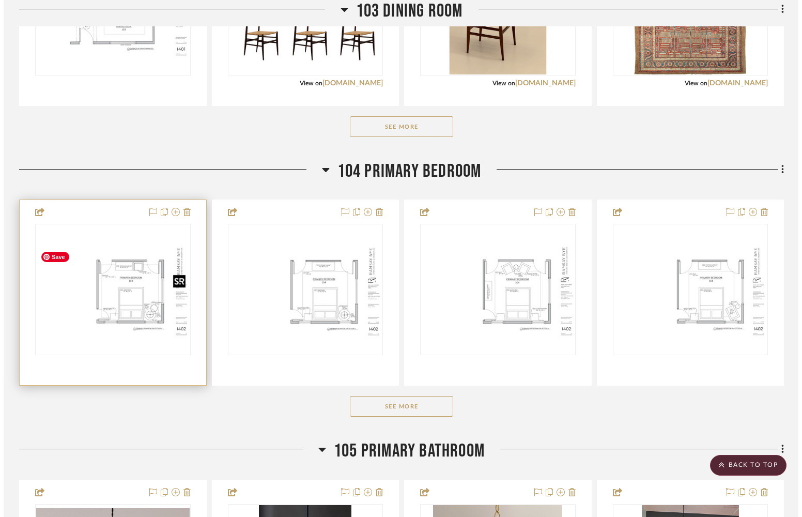
scroll to position [0, 0]
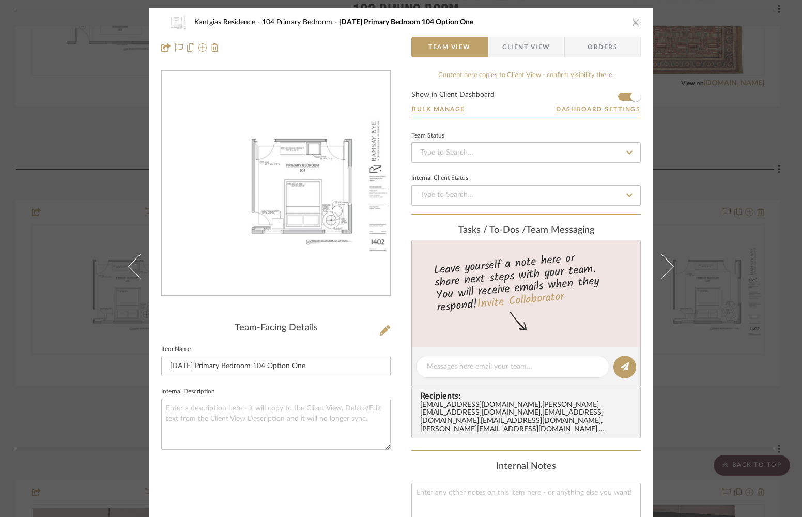
click at [625, 22] on icon "close" at bounding box center [636, 22] width 8 height 8
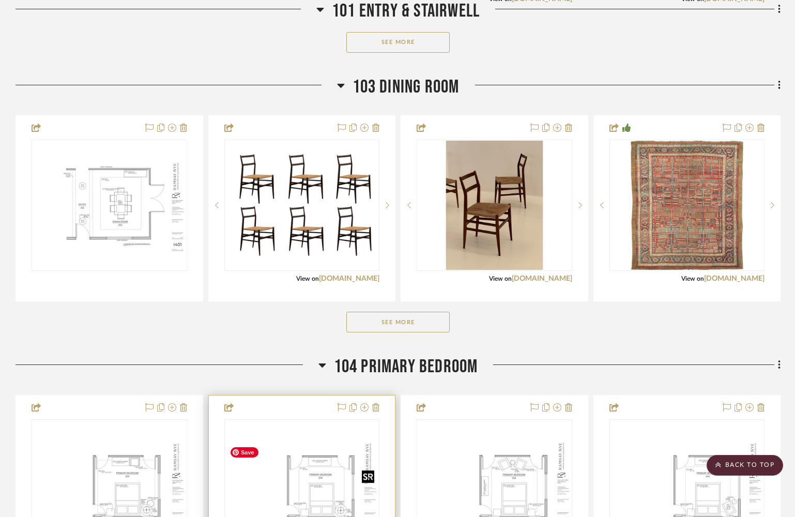
scroll to position [819, 0]
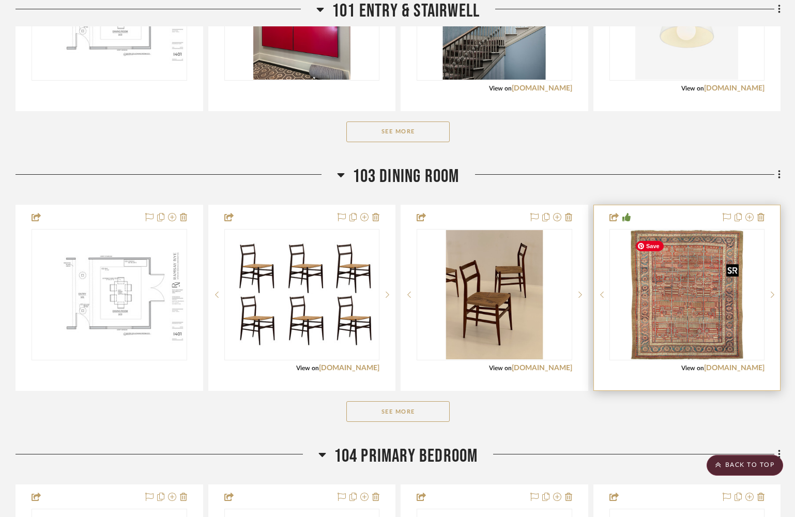
click at [625, 318] on img "0" at bounding box center [687, 294] width 112 height 129
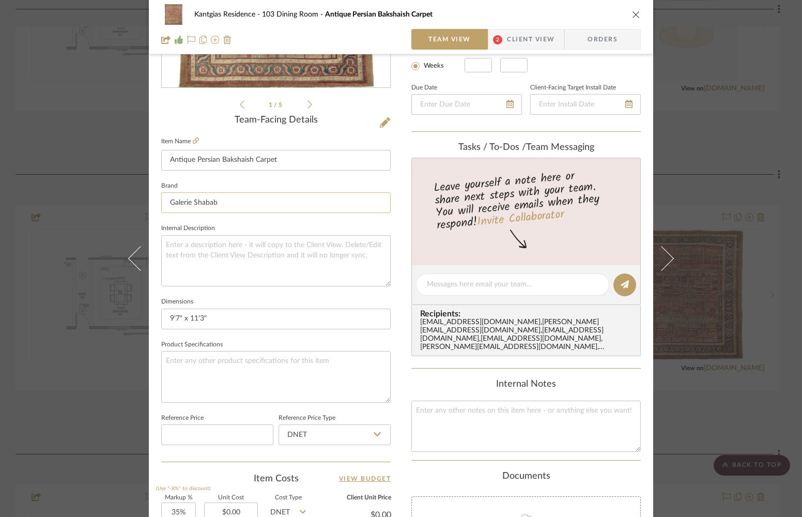
scroll to position [206, 0]
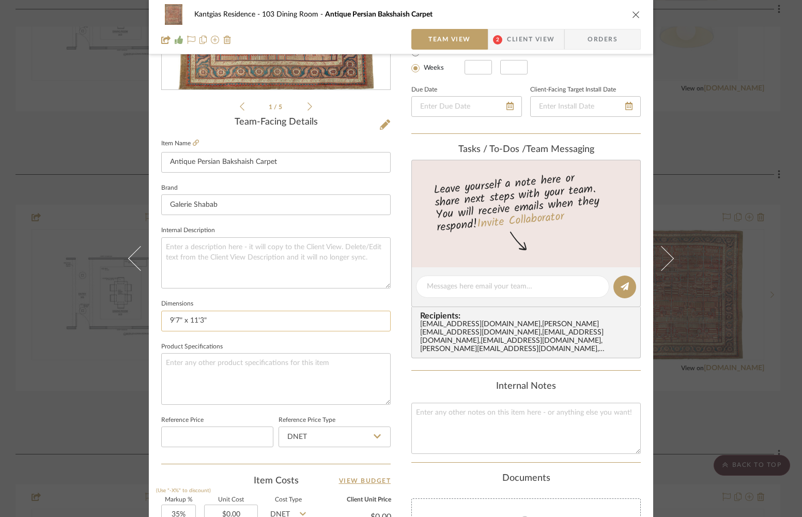
drag, startPoint x: 166, startPoint y: 321, endPoint x: 232, endPoint y: 326, distance: 66.4
click at [232, 326] on input "9'7" x 11'3"" at bounding box center [276, 321] width 230 height 21
click at [625, 13] on icon "close" at bounding box center [636, 14] width 8 height 8
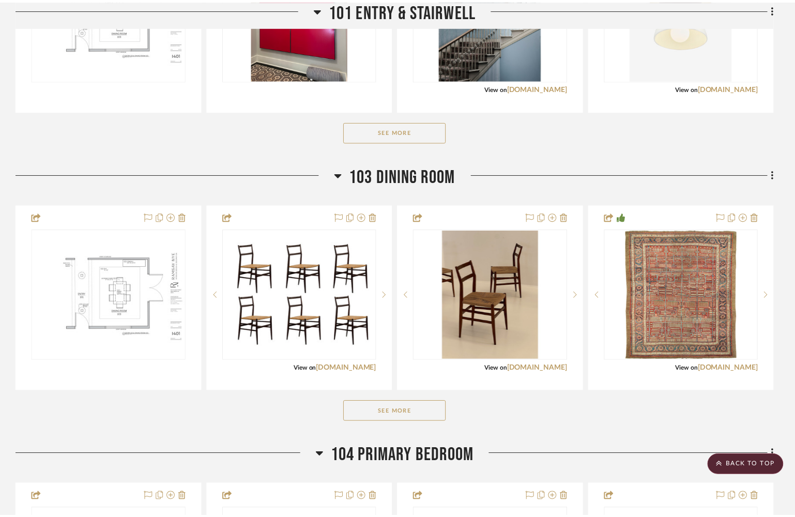
scroll to position [819, 0]
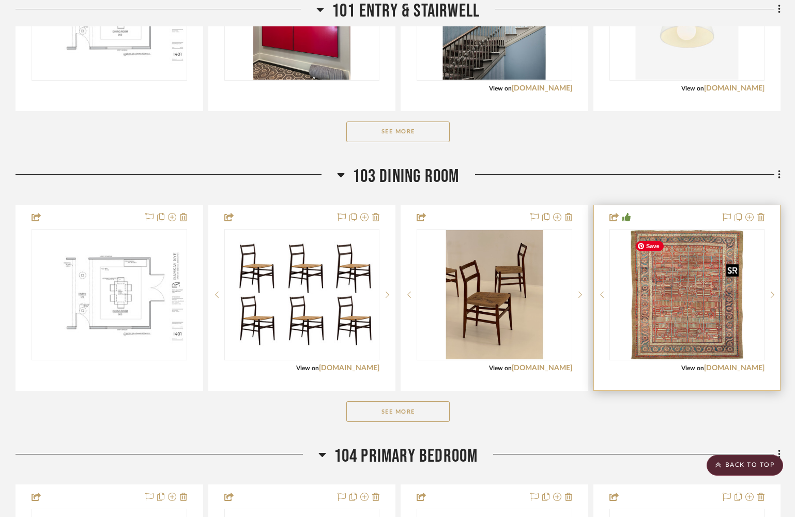
click at [625, 318] on img "0" at bounding box center [687, 294] width 112 height 129
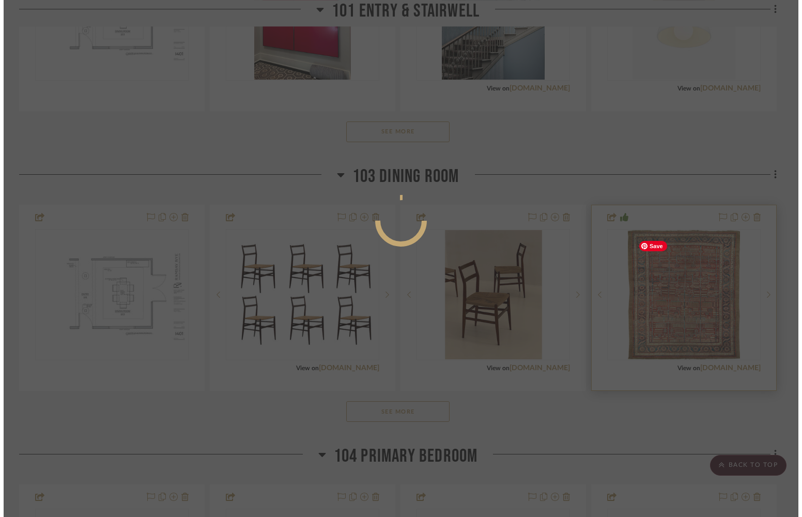
scroll to position [0, 0]
